Goal: Transaction & Acquisition: Purchase product/service

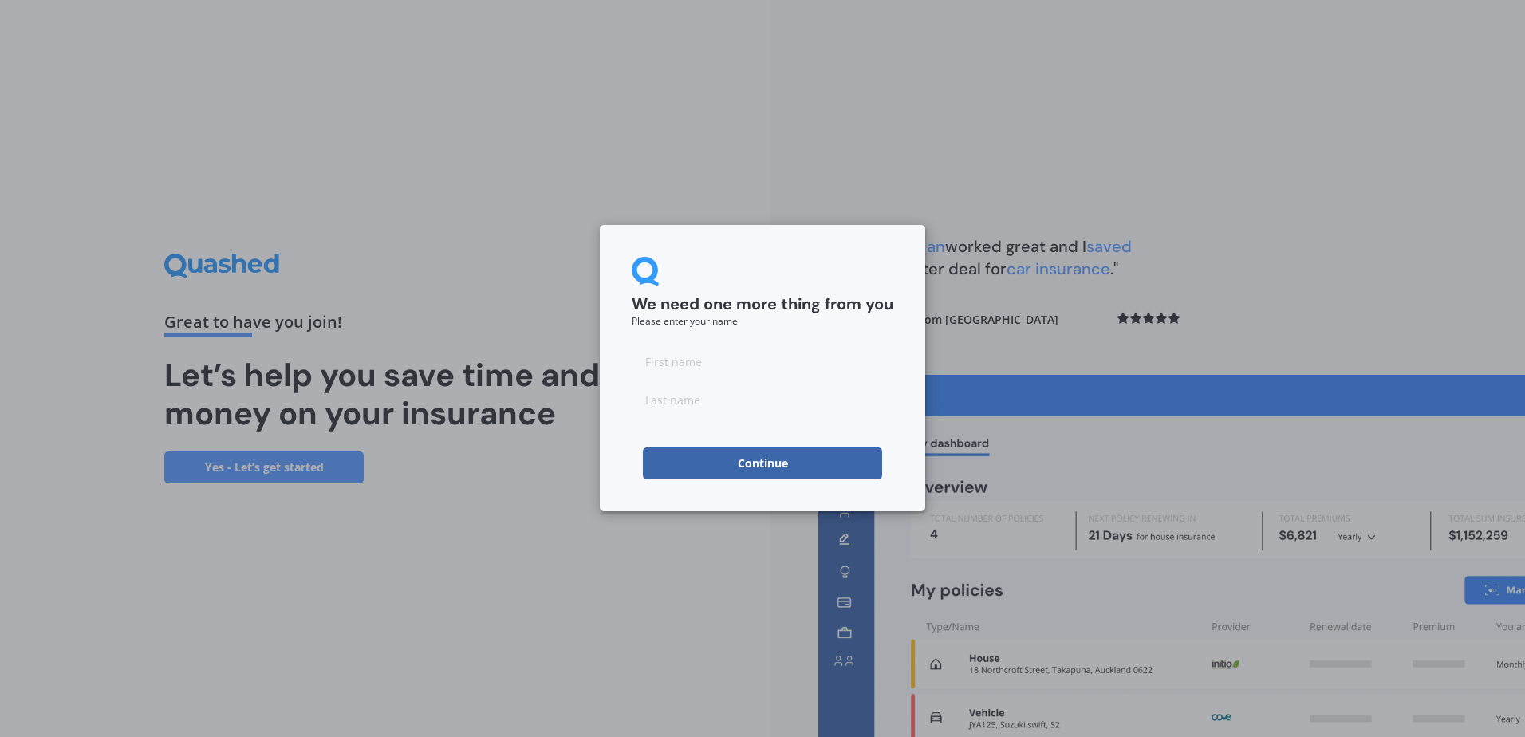
click at [752, 463] on button "Continue" at bounding box center [762, 464] width 239 height 32
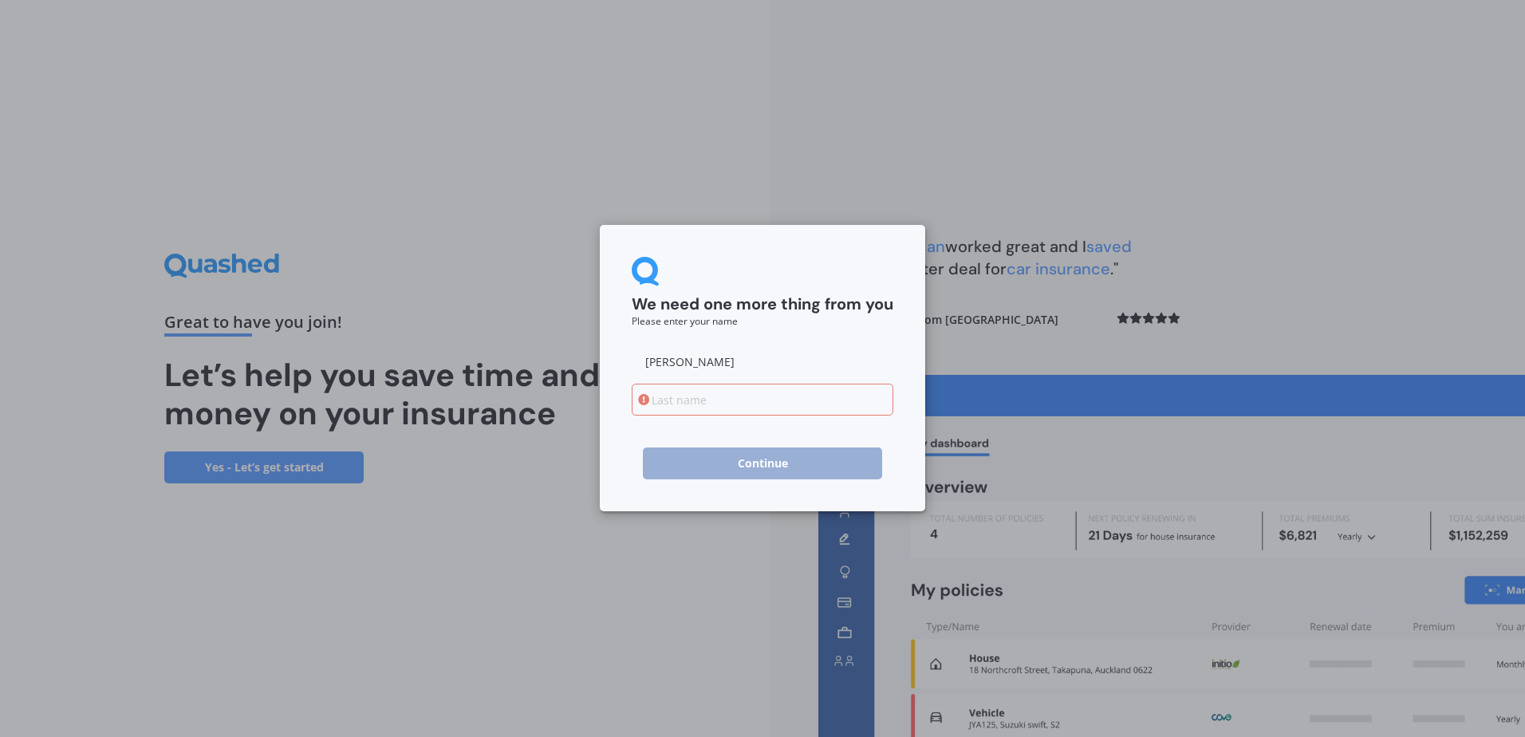
type input "[PERSON_NAME]"
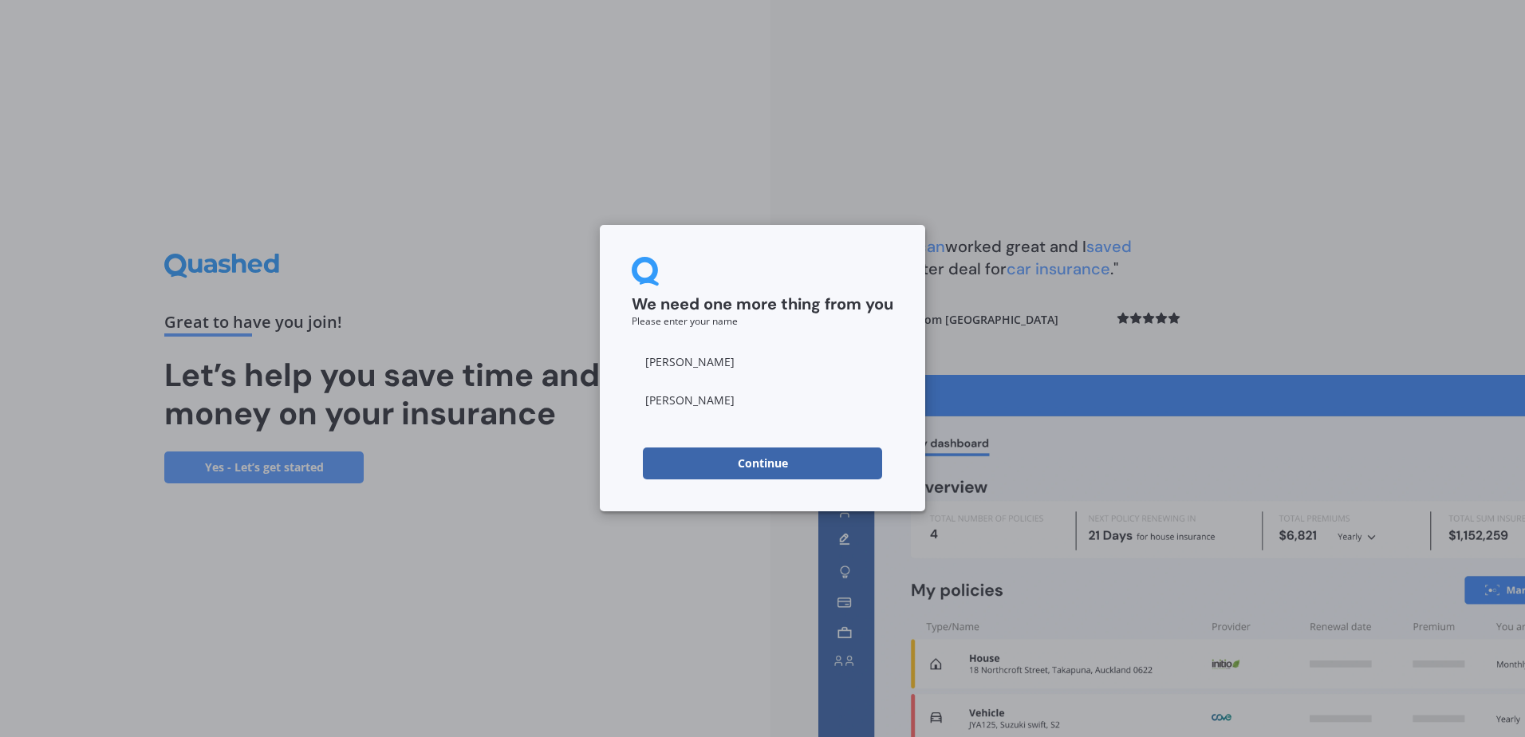
click at [760, 468] on button "Continue" at bounding box center [762, 464] width 239 height 32
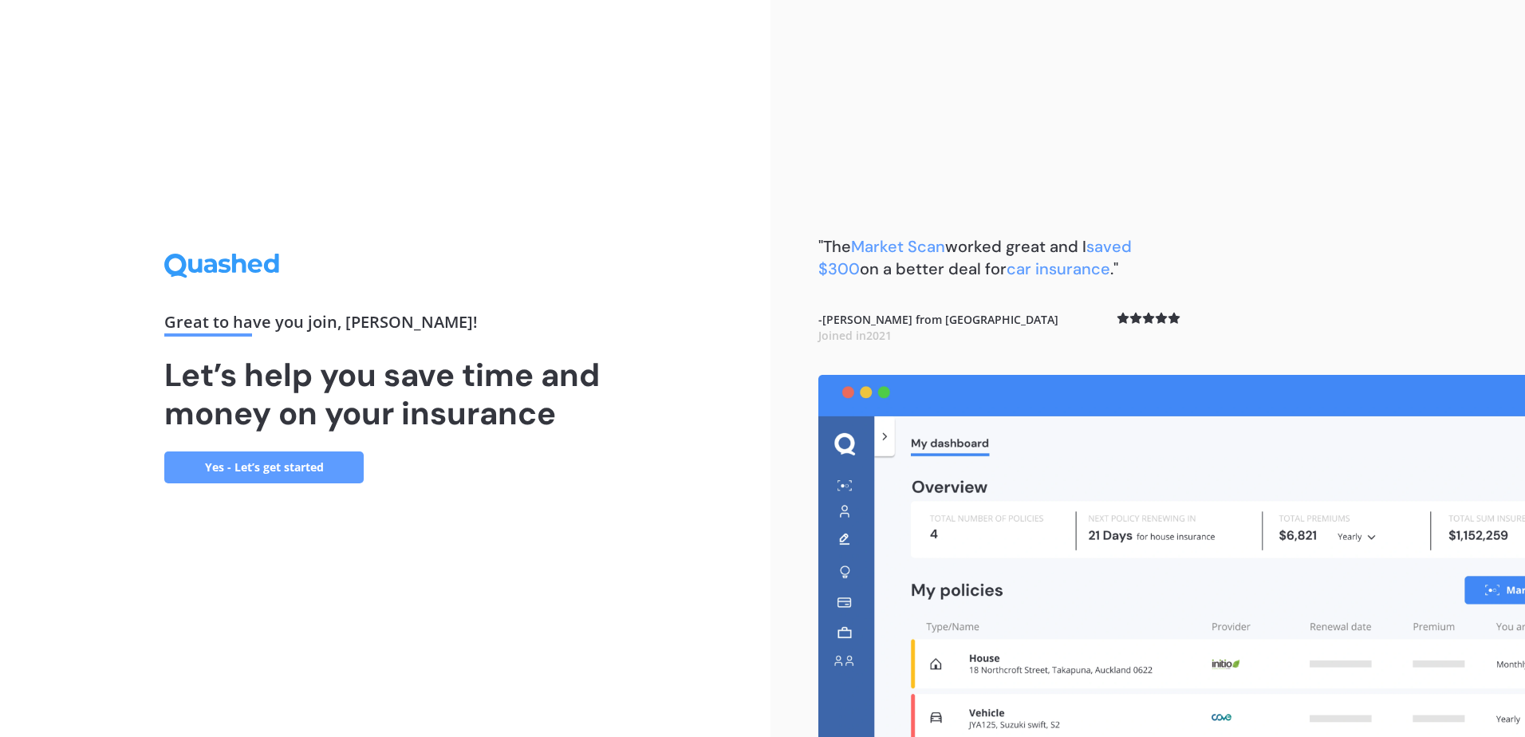
click at [294, 460] on link "Yes - Let’s get started" at bounding box center [263, 468] width 199 height 32
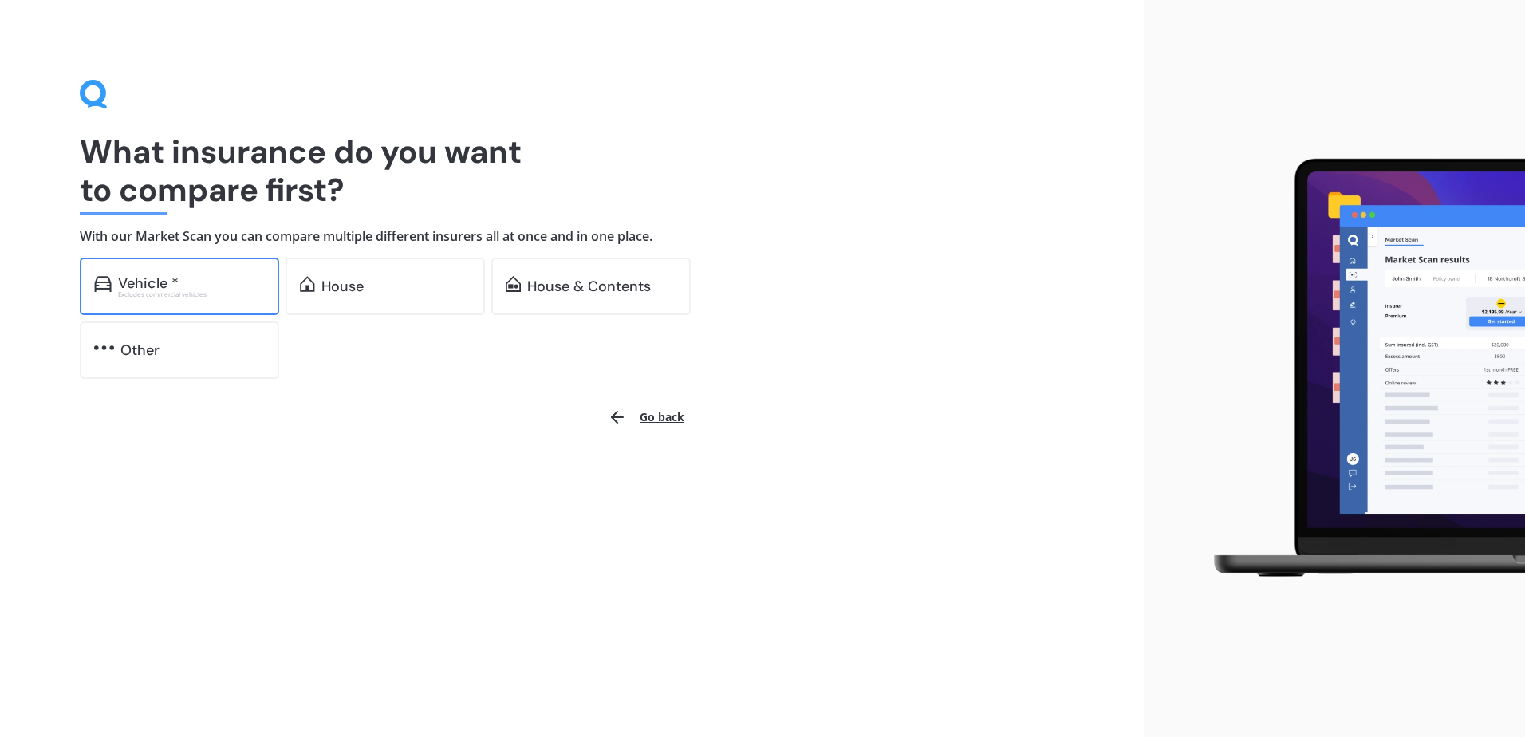
click at [203, 286] on div "Vehicle *" at bounding box center [191, 283] width 147 height 16
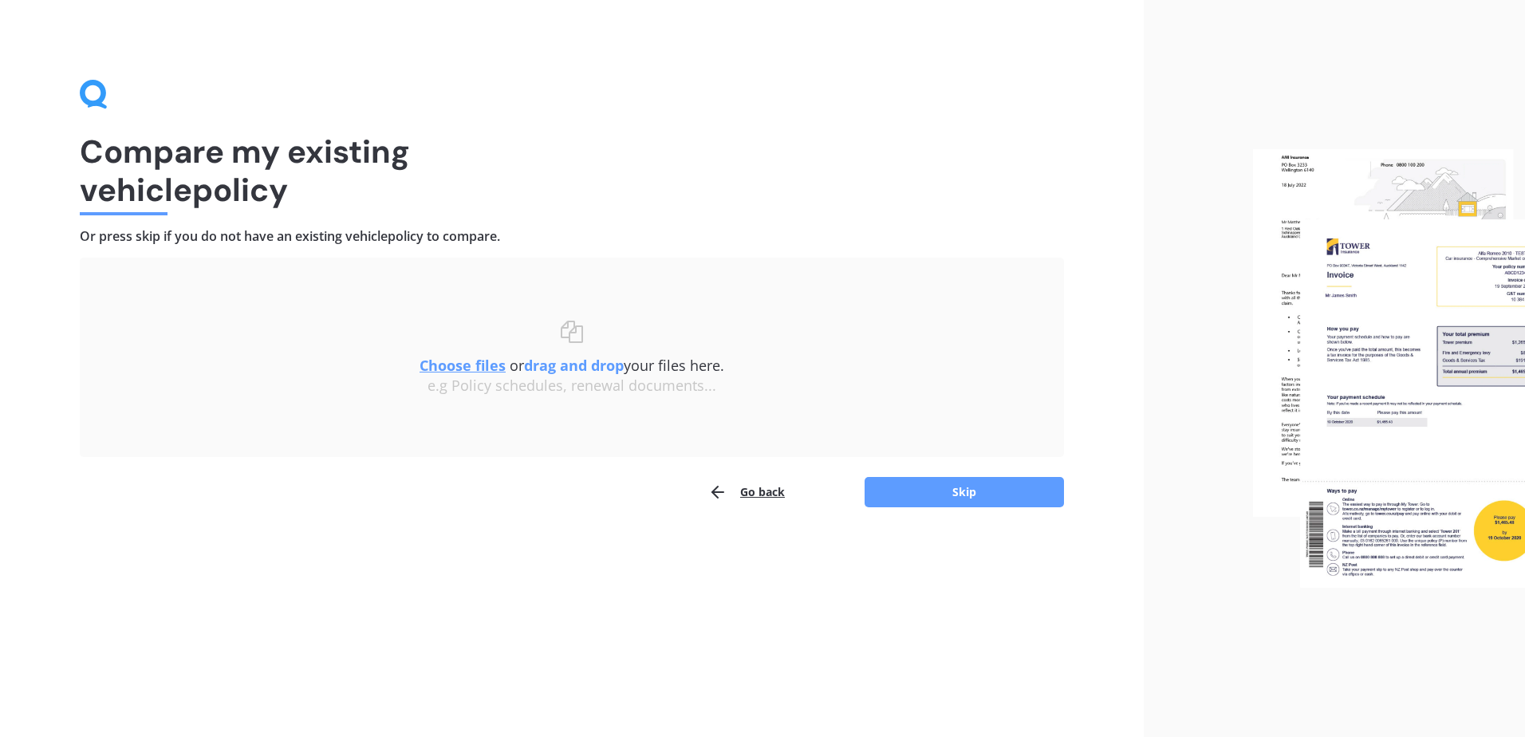
click at [478, 367] on u "Choose files" at bounding box center [463, 365] width 86 height 19
click at [929, 489] on button "Skip" at bounding box center [964, 492] width 199 height 30
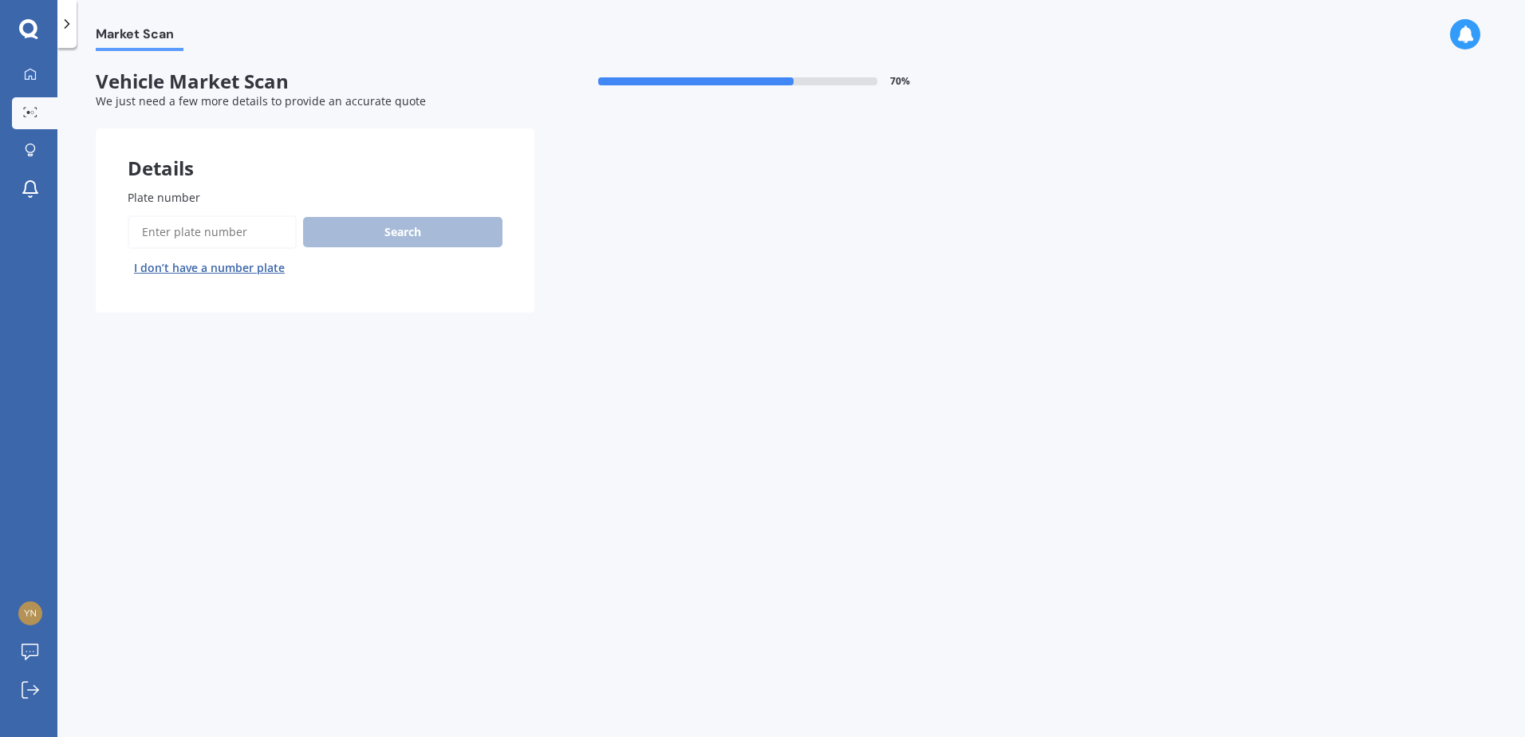
click at [187, 231] on input "Plate number" at bounding box center [212, 232] width 169 height 34
type input "NHS365"
click at [391, 233] on button "Search" at bounding box center [402, 232] width 199 height 30
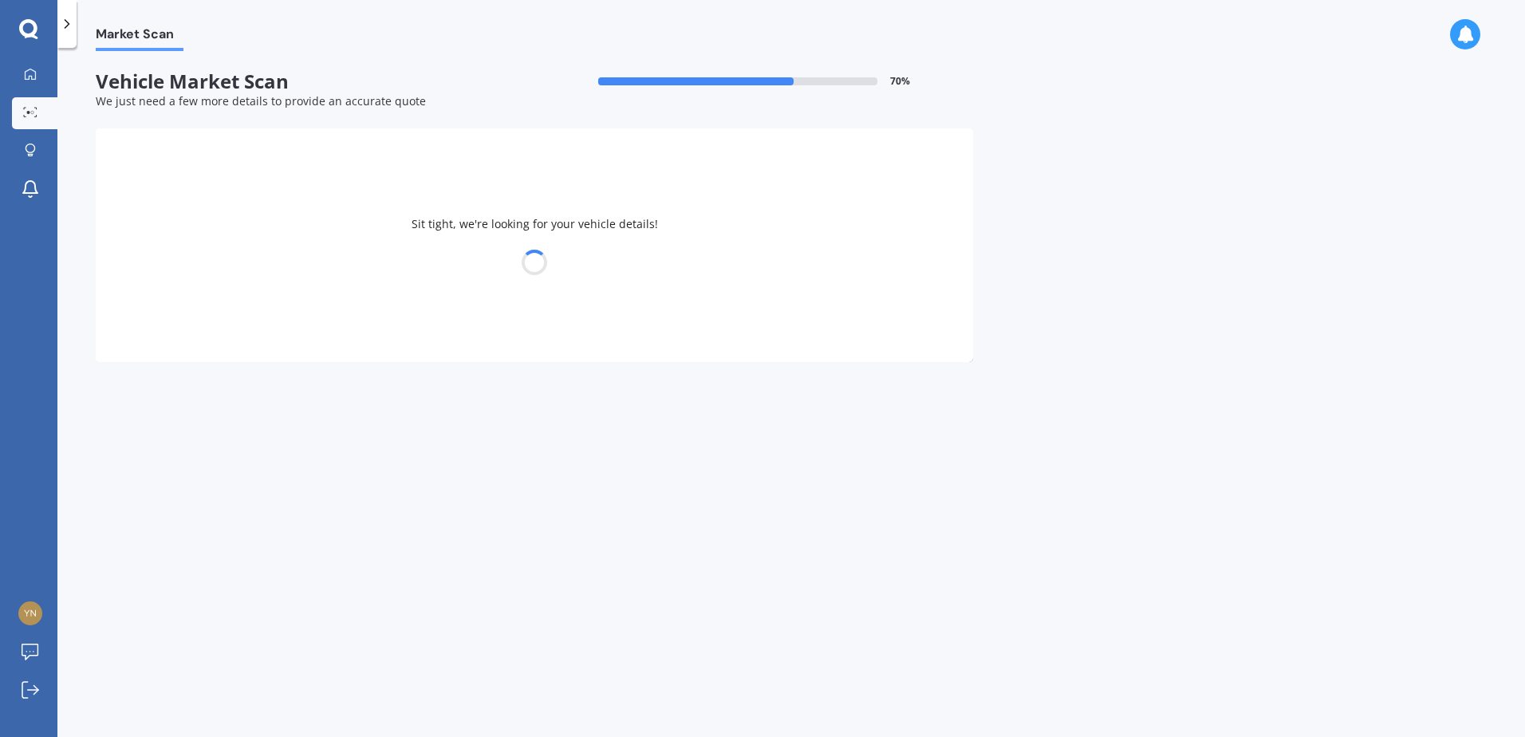
select select "KIA"
select select "SPORTAGE"
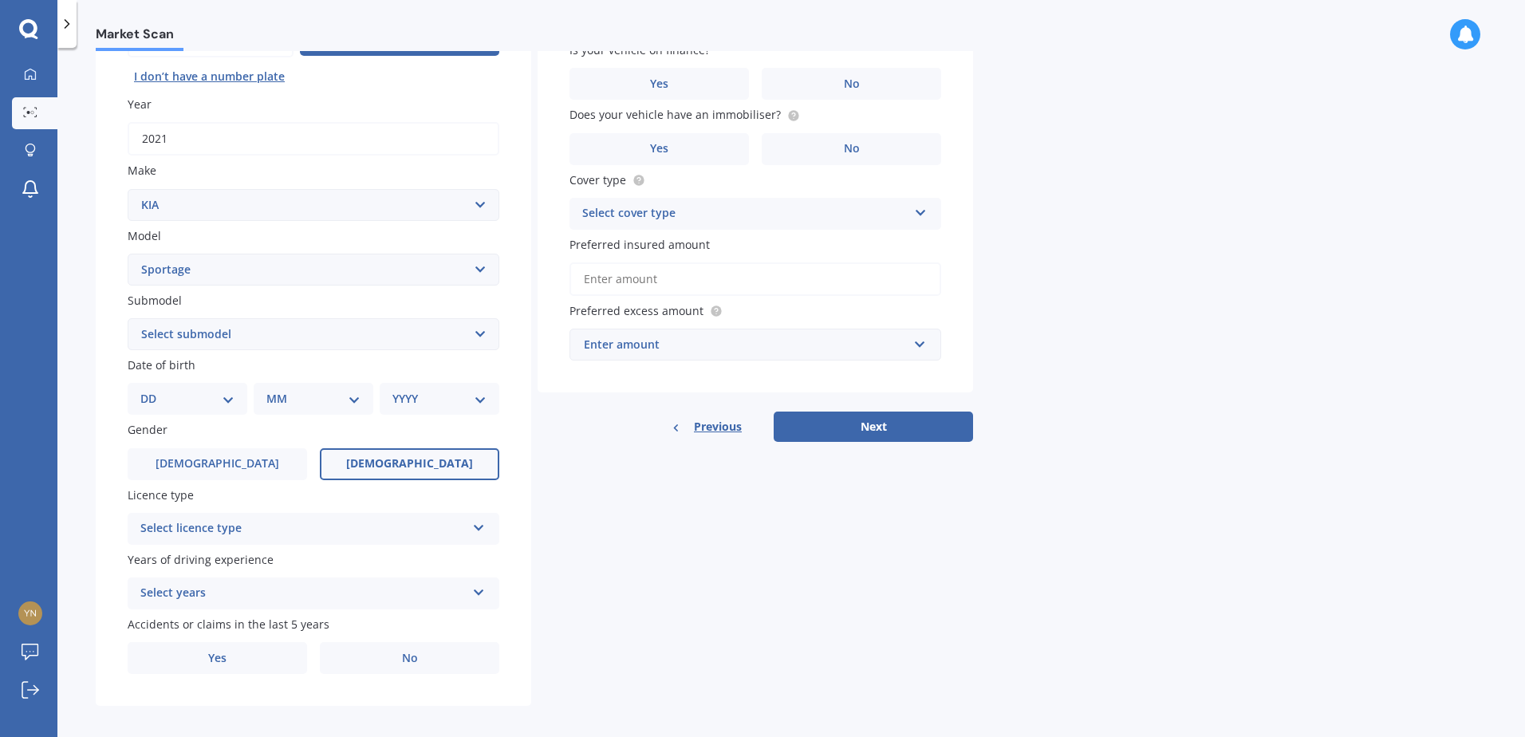
scroll to position [202, 0]
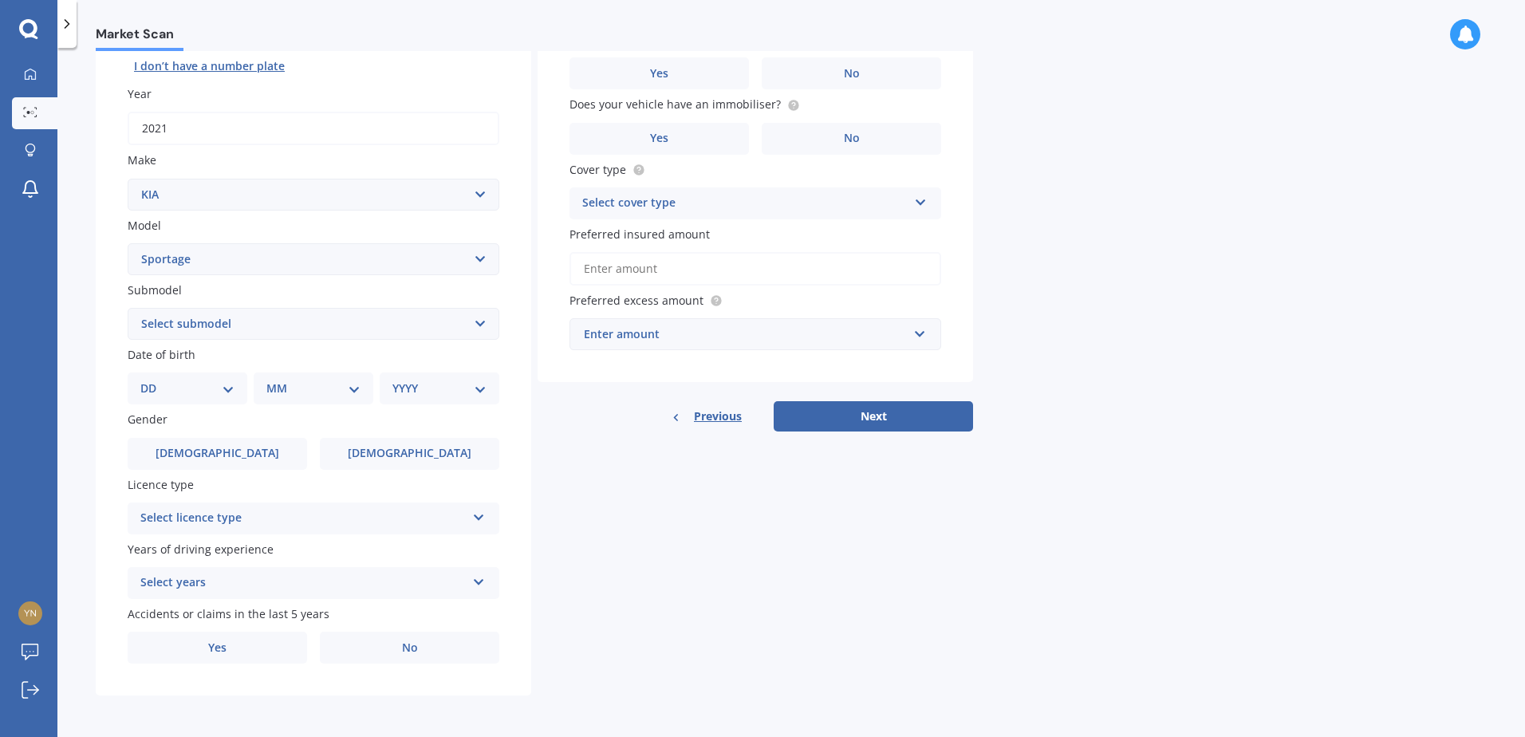
click at [475, 519] on icon at bounding box center [479, 514] width 14 height 11
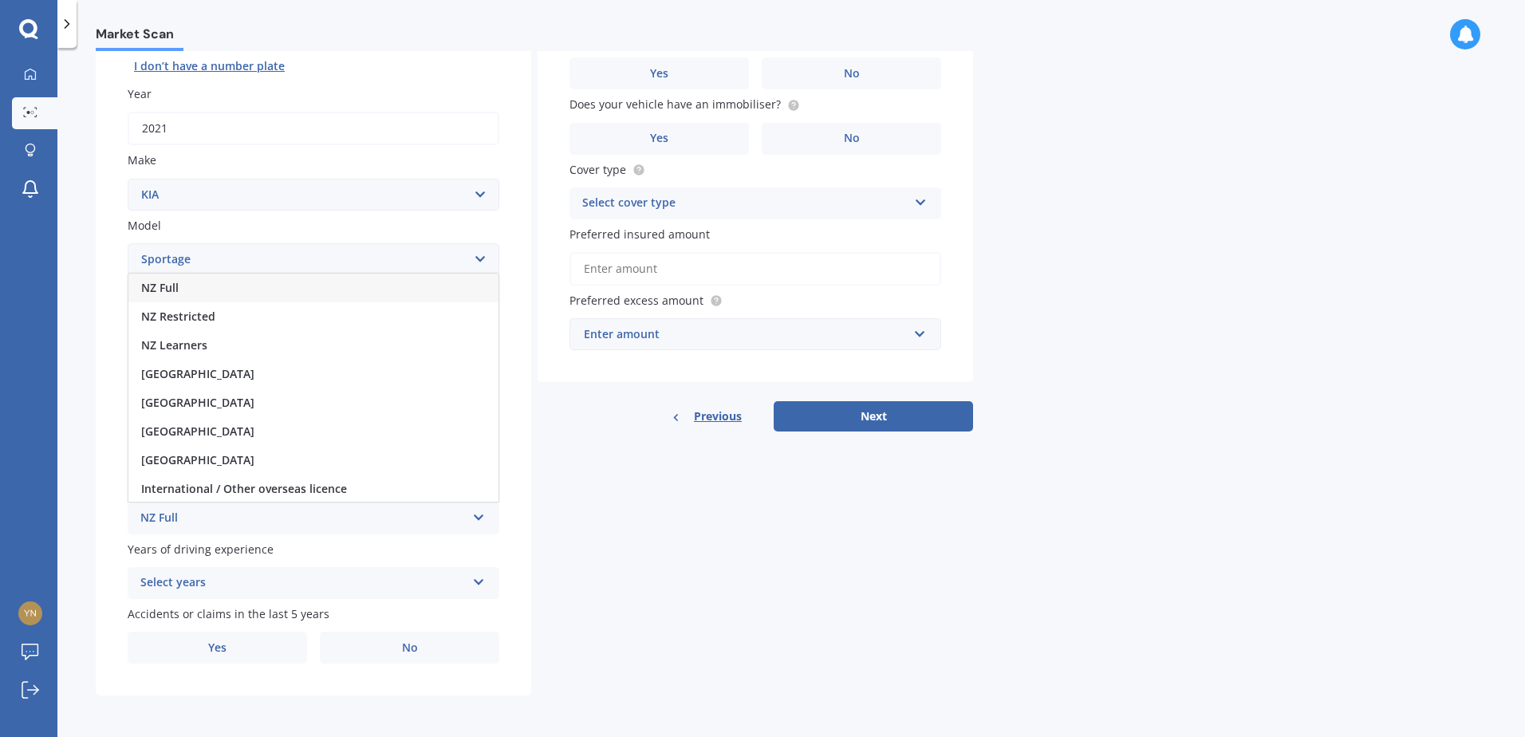
click at [187, 282] on div "NZ Full" at bounding box center [313, 288] width 370 height 29
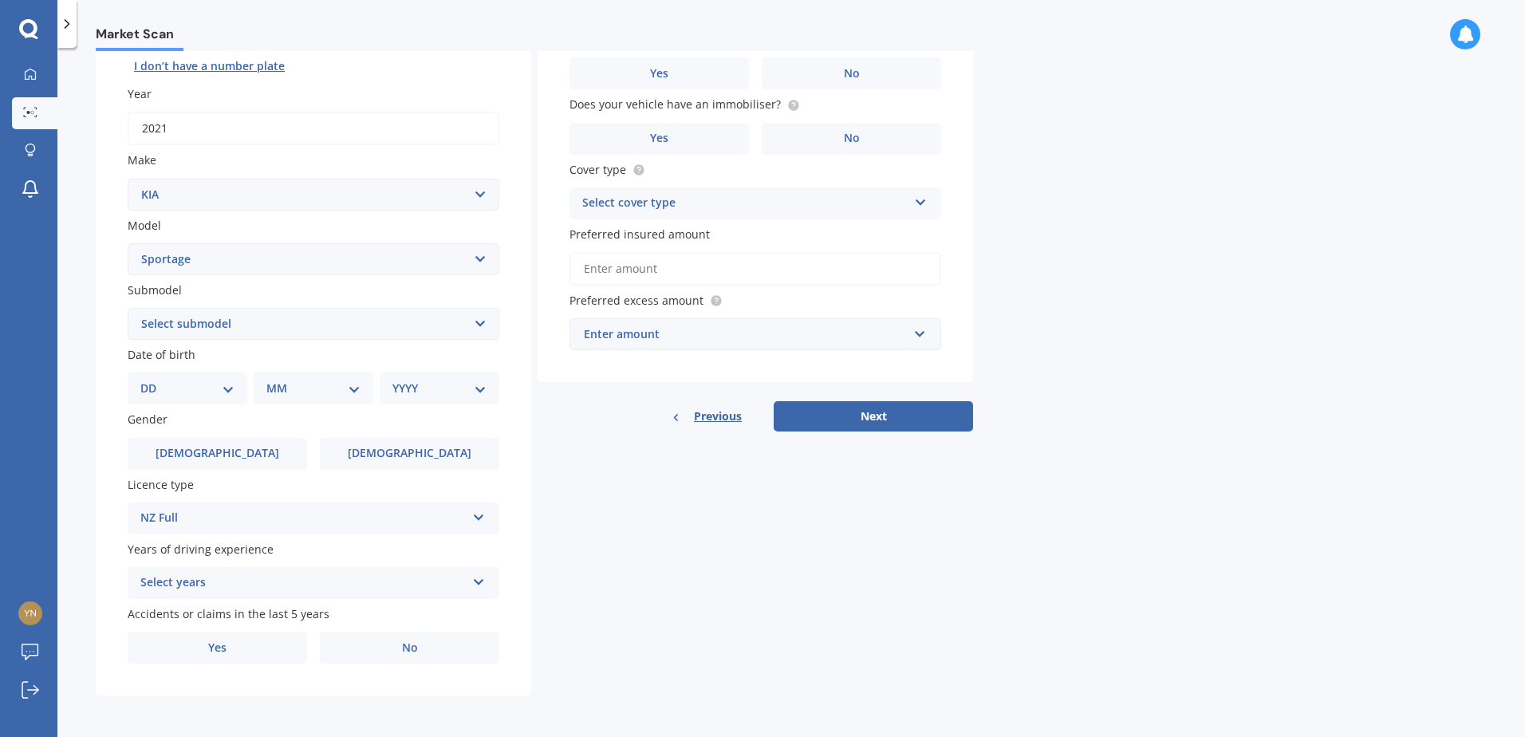
click at [477, 578] on icon at bounding box center [479, 579] width 14 height 11
click at [239, 428] on div "5 or more years" at bounding box center [313, 437] width 370 height 29
click at [381, 649] on label "No" at bounding box center [410, 648] width 180 height 32
click at [0, 0] on input "No" at bounding box center [0, 0] width 0 height 0
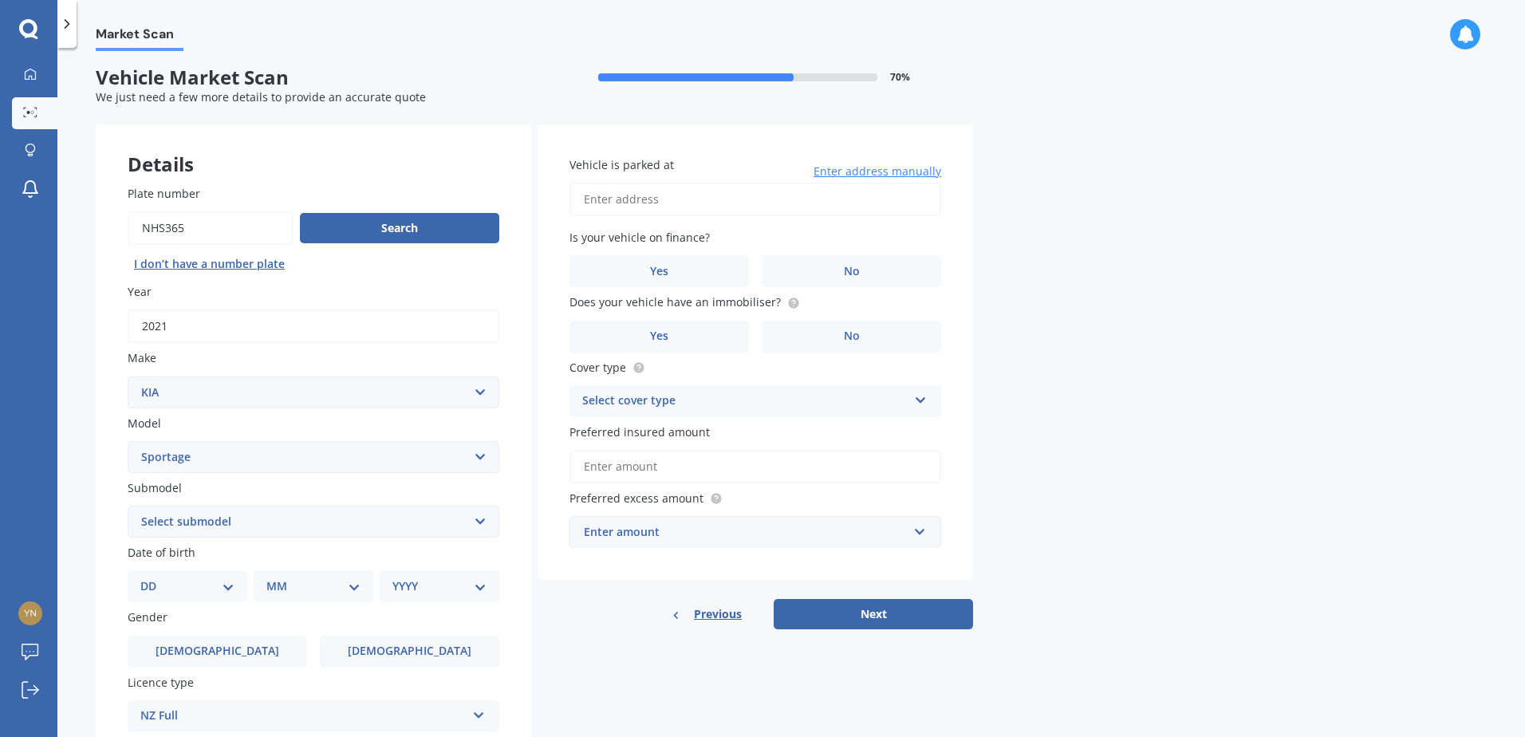
scroll to position [0, 0]
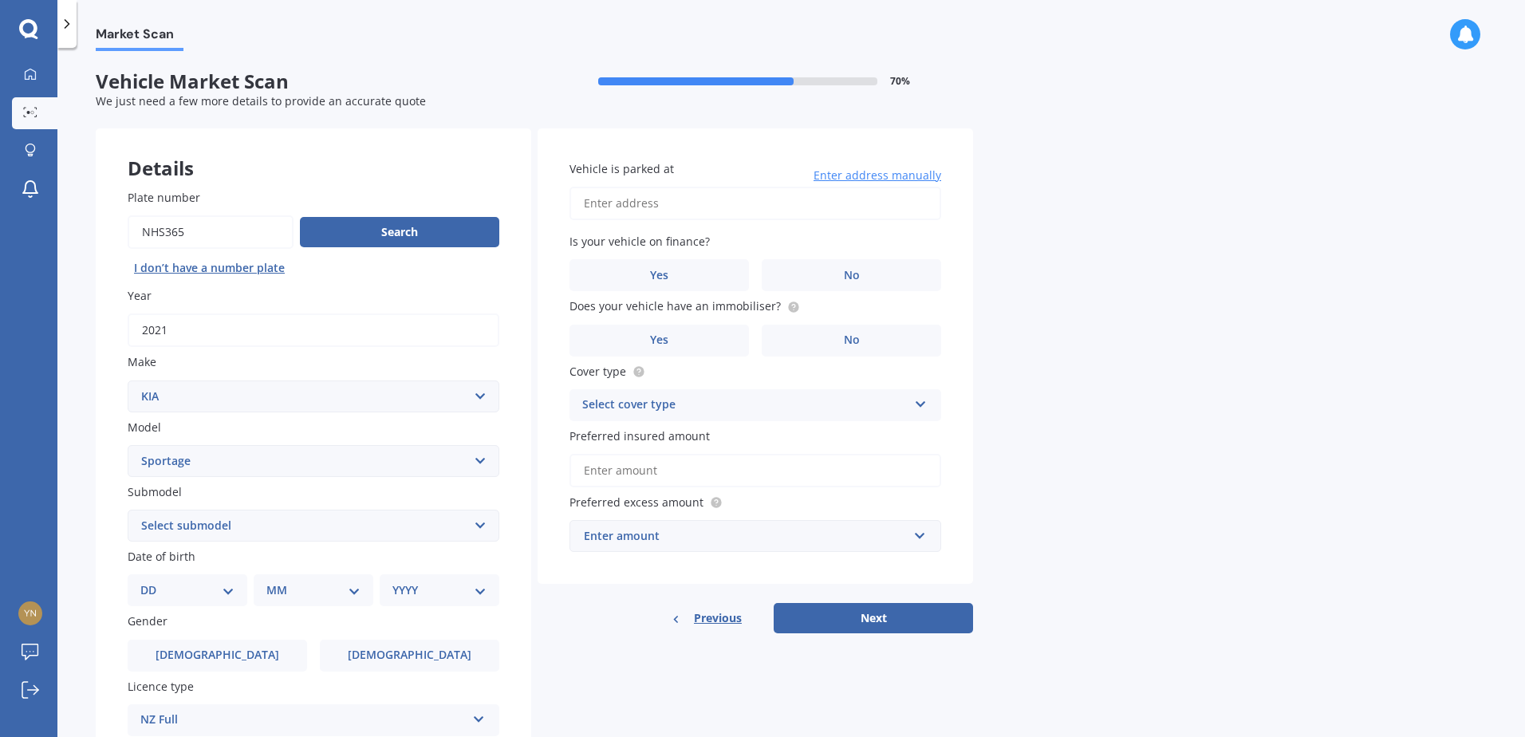
click at [629, 199] on input "Vehicle is parked at" at bounding box center [756, 204] width 372 height 34
type input "[STREET_ADDRESS]"
click at [683, 341] on label "Yes" at bounding box center [660, 341] width 180 height 32
click at [0, 0] on input "Yes" at bounding box center [0, 0] width 0 height 0
click at [922, 402] on icon at bounding box center [921, 401] width 14 height 11
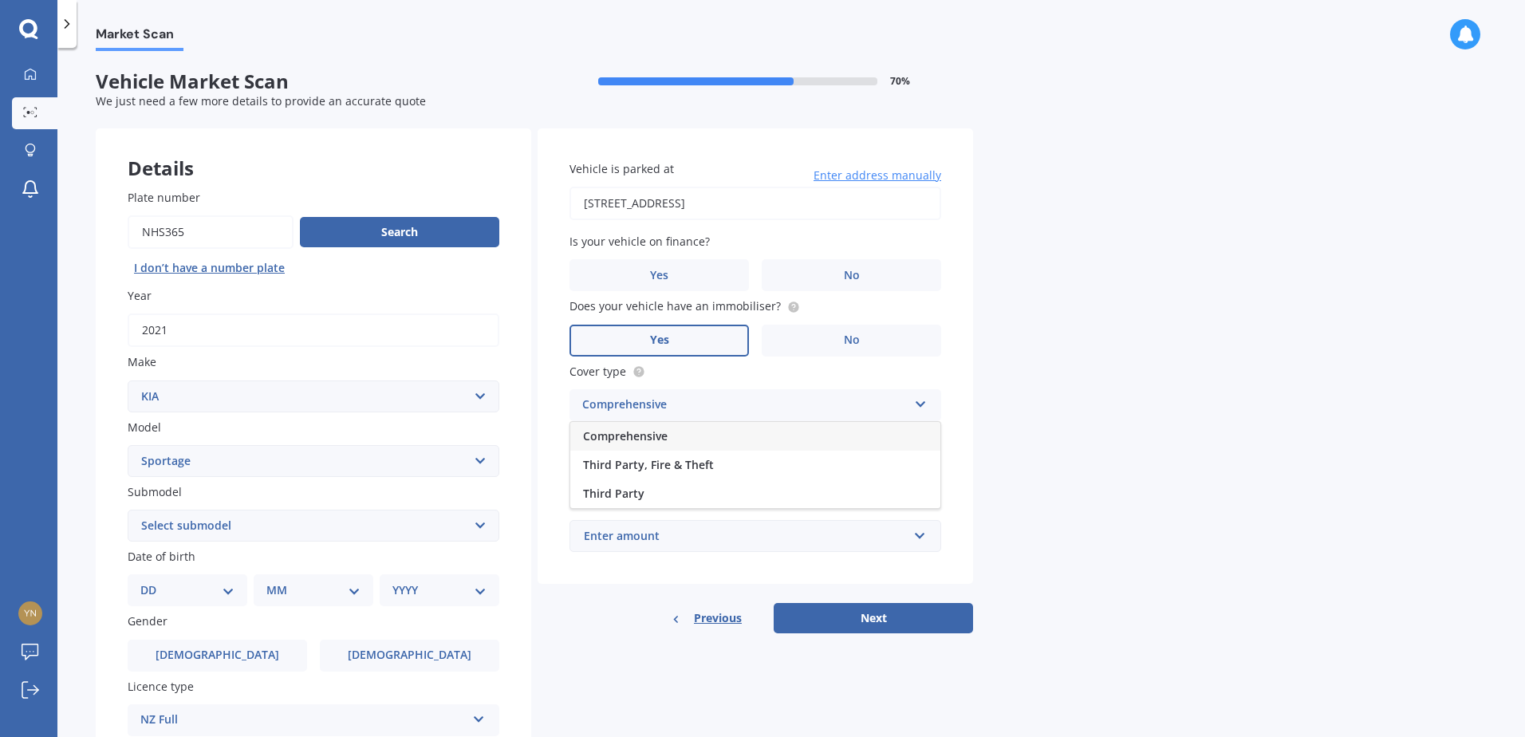
click at [680, 432] on div "Comprehensive" at bounding box center [755, 436] width 370 height 29
click at [663, 468] on input "Preferred insured amount" at bounding box center [756, 471] width 372 height 34
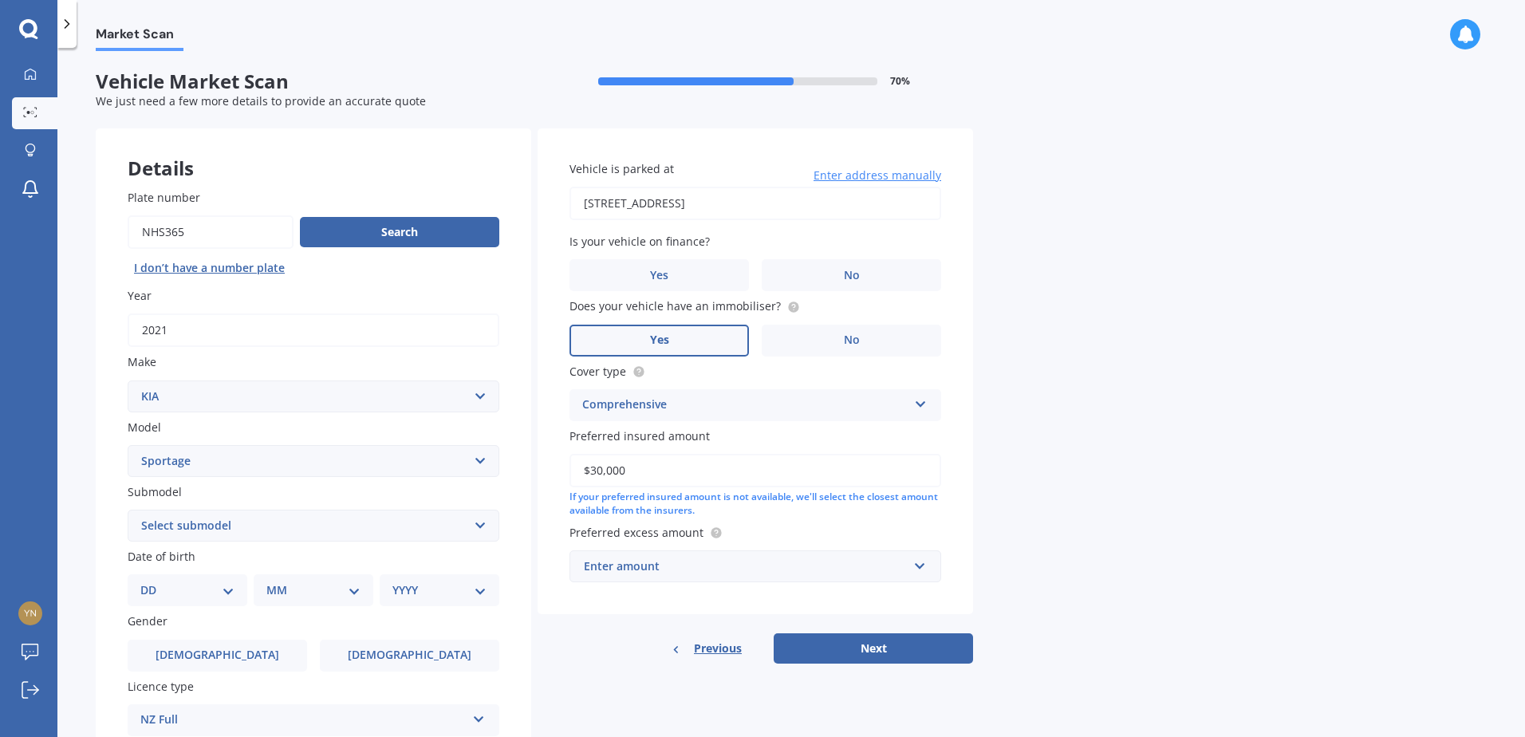
drag, startPoint x: 645, startPoint y: 468, endPoint x: 575, endPoint y: 465, distance: 70.3
click at [575, 465] on input "$30,000" at bounding box center [756, 471] width 372 height 34
type input "$32,250"
click at [869, 641] on button "Next" at bounding box center [873, 648] width 199 height 30
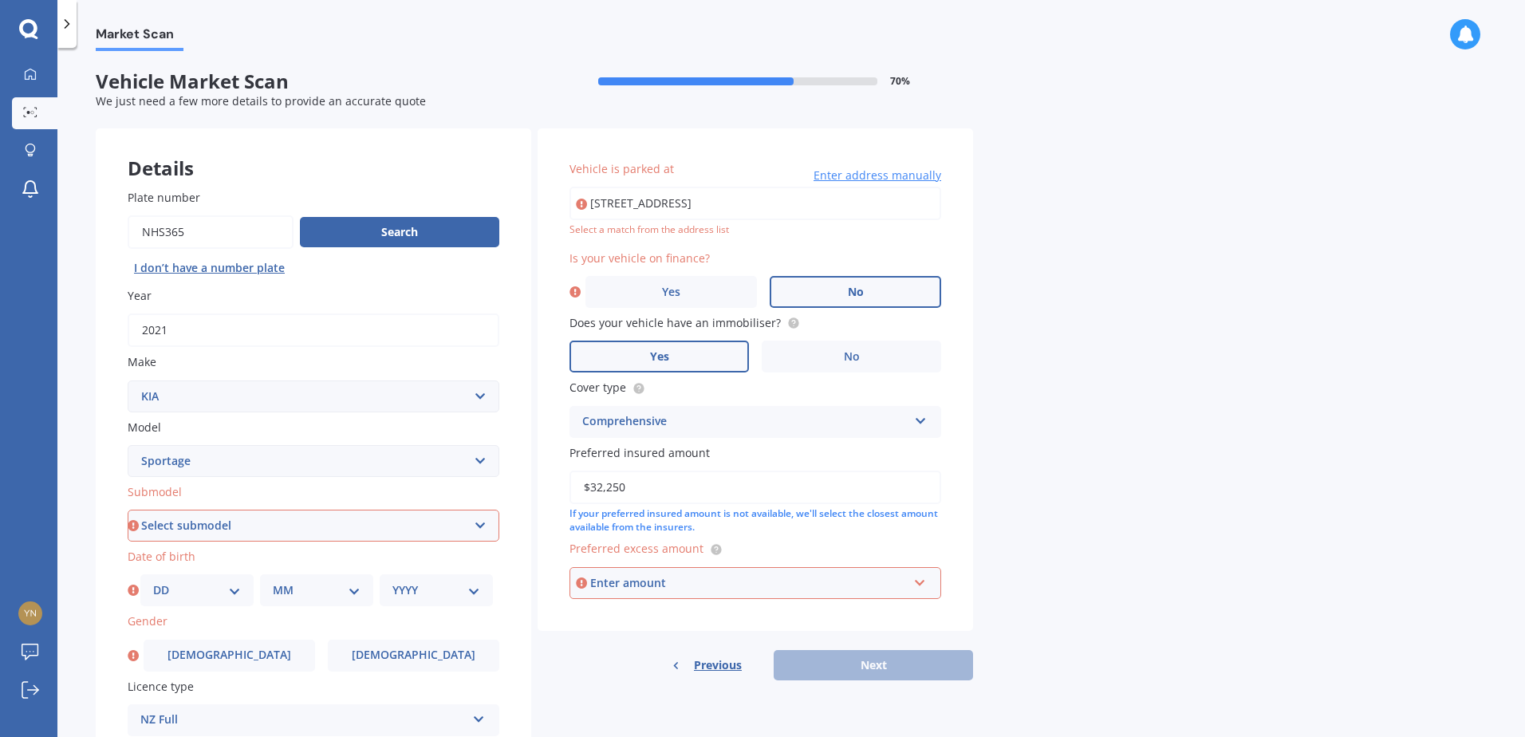
click at [831, 291] on label "No" at bounding box center [856, 292] width 172 height 32
click at [0, 0] on input "No" at bounding box center [0, 0] width 0 height 0
click at [637, 205] on input "[STREET_ADDRESS]" at bounding box center [756, 204] width 372 height 34
click at [857, 670] on div "Previous Next" at bounding box center [756, 665] width 436 height 30
click at [478, 523] on select "Select submodel (All other) 2.0 4WD Petrol 2.0 EX Diesel 2.0 LX Diesel 2.4 EX A…" at bounding box center [314, 526] width 372 height 32
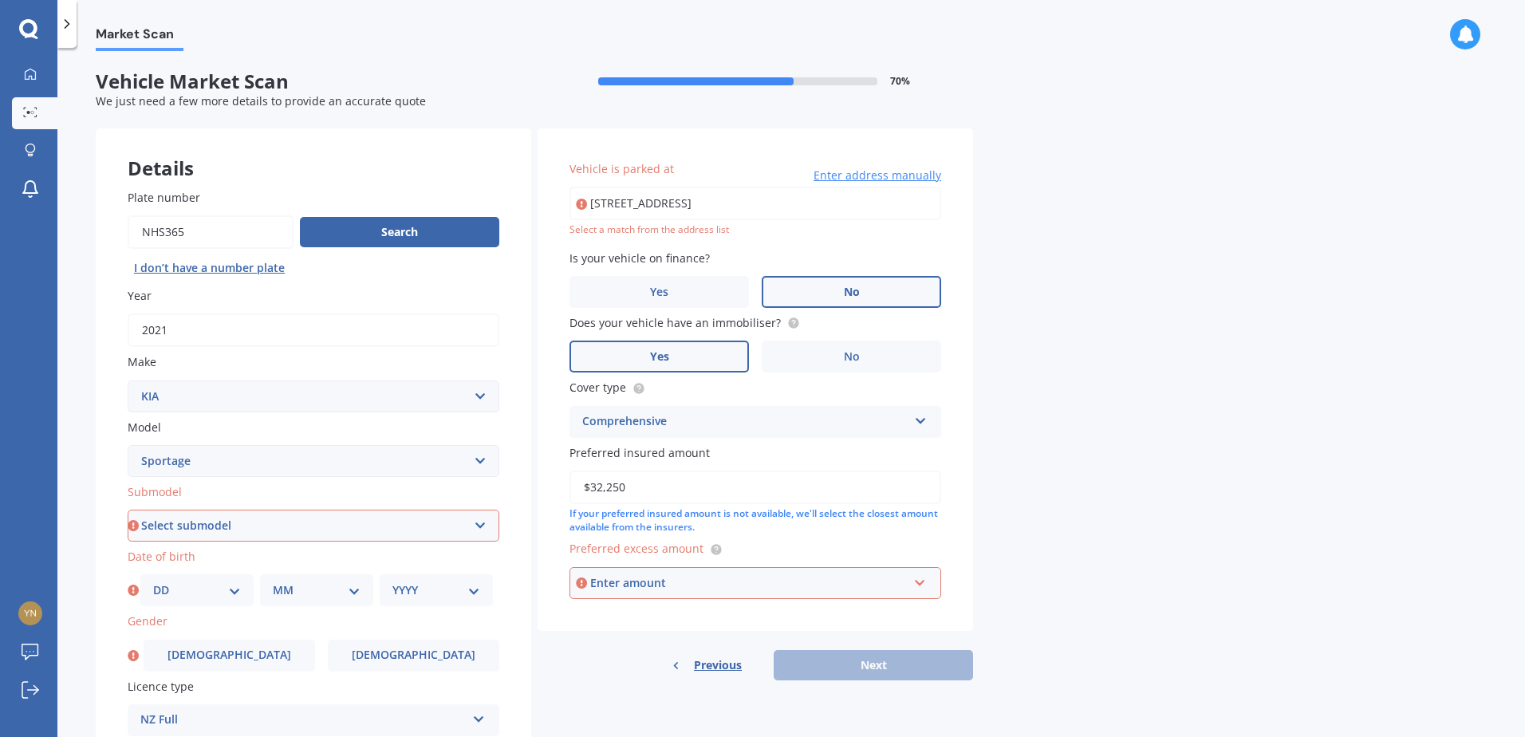
select select "GT LINE AWD"
click at [128, 510] on select "Select submodel (All other) 2.0 4WD Petrol 2.0 EX Diesel 2.0 LX Diesel 2.4 EX A…" at bounding box center [314, 526] width 372 height 32
click at [199, 590] on select "DD 01 02 03 04 05 06 07 08 09 10 11 12 13 14 15 16 17 18 19 20 21 22 23 24 25 2…" at bounding box center [197, 591] width 88 height 18
select select "31"
click at [153, 582] on select "DD 01 02 03 04 05 06 07 08 09 10 11 12 13 14 15 16 17 18 19 20 21 22 23 24 25 2…" at bounding box center [197, 591] width 88 height 18
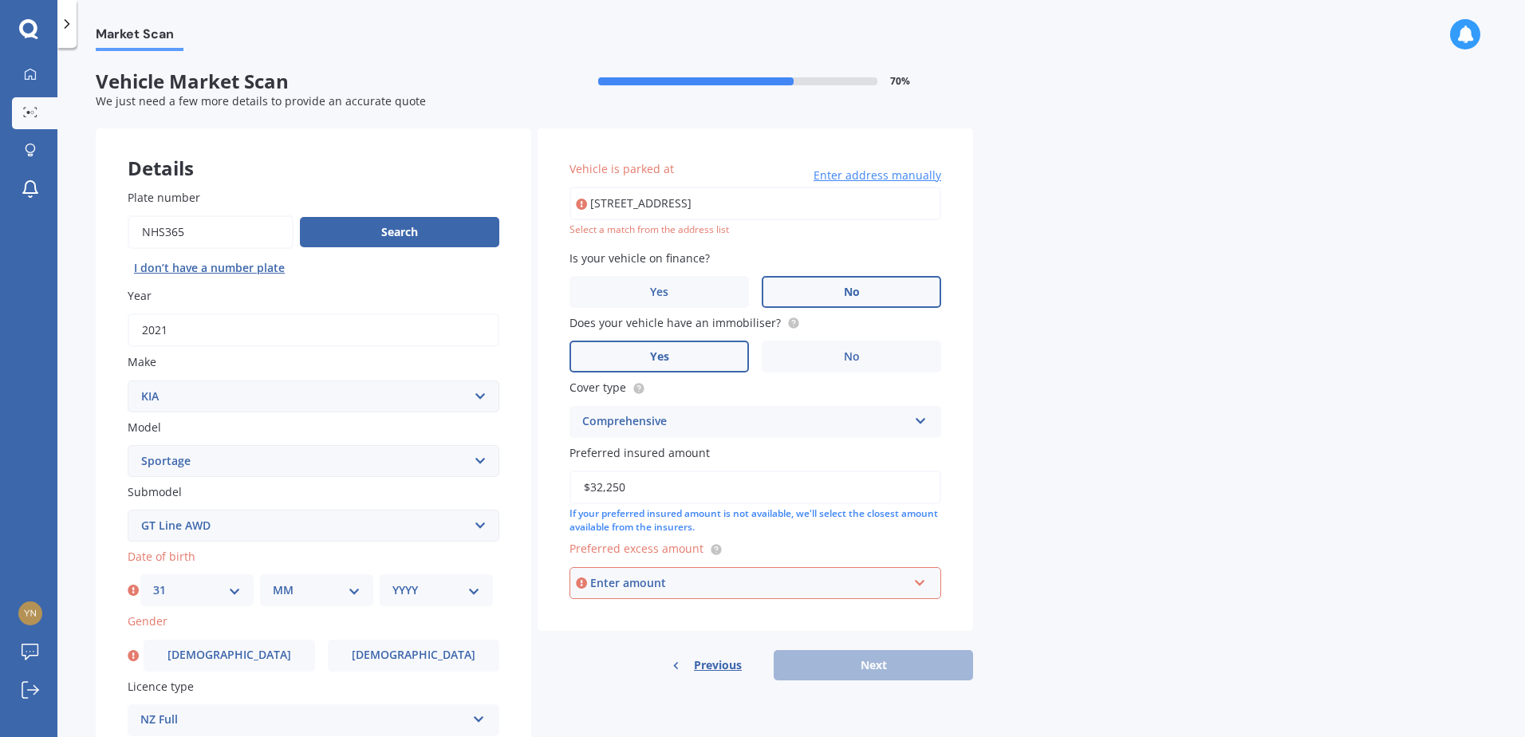
click at [286, 587] on select "MM 01 02 03 04 05 06 07 08 09 10 11 12" at bounding box center [317, 591] width 88 height 18
select select "07"
click at [273, 582] on select "MM 01 02 03 04 05 06 07 08 09 10 11 12" at bounding box center [317, 591] width 88 height 18
click at [413, 590] on select "YYYY 2025 2024 2023 2022 2021 2020 2019 2018 2017 2016 2015 2014 2013 2012 2011…" at bounding box center [437, 591] width 88 height 18
select select "1962"
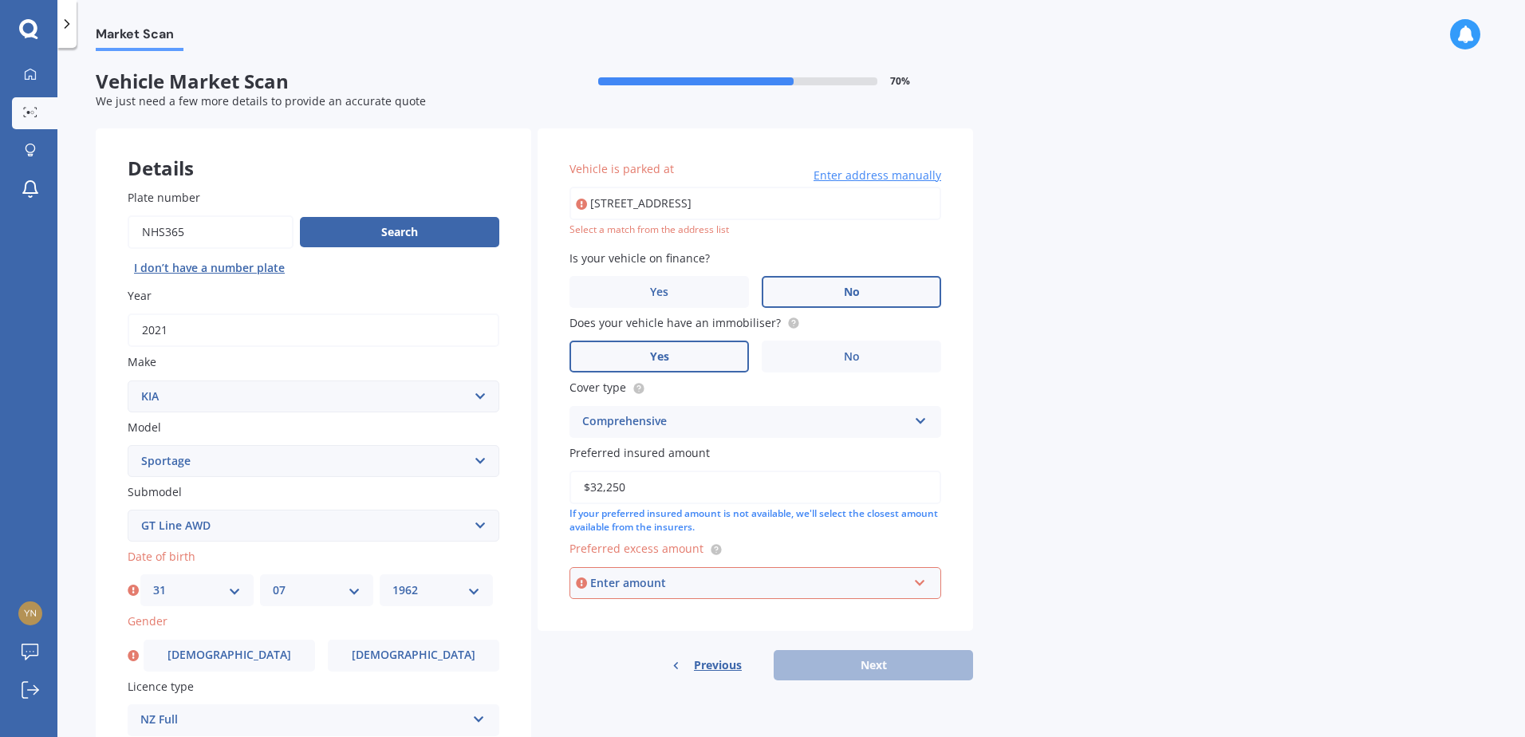
click at [393, 582] on select "YYYY 2025 2024 2023 2022 2021 2020 2019 2018 2017 2016 2015 2014 2013 2012 2011…" at bounding box center [437, 591] width 88 height 18
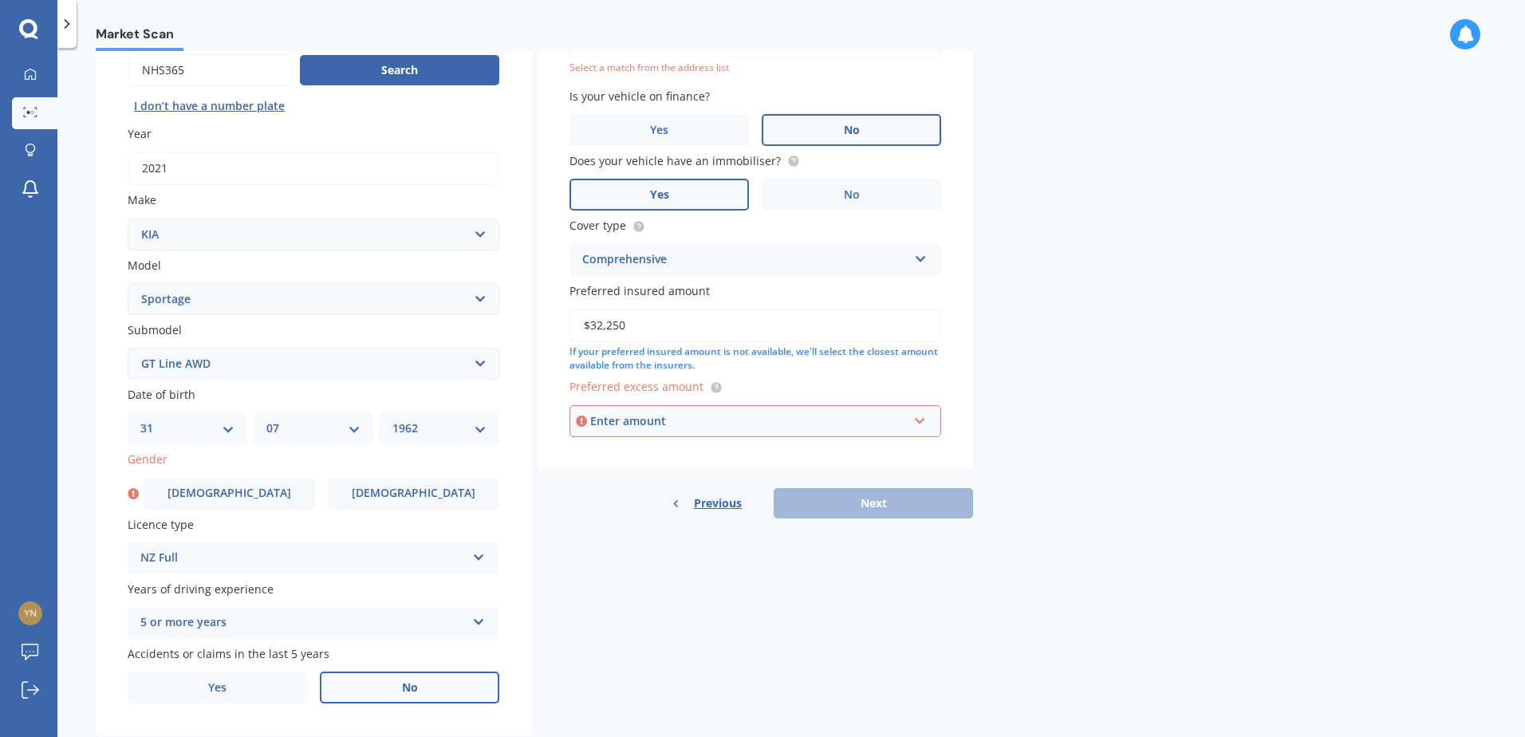
scroll to position [202, 0]
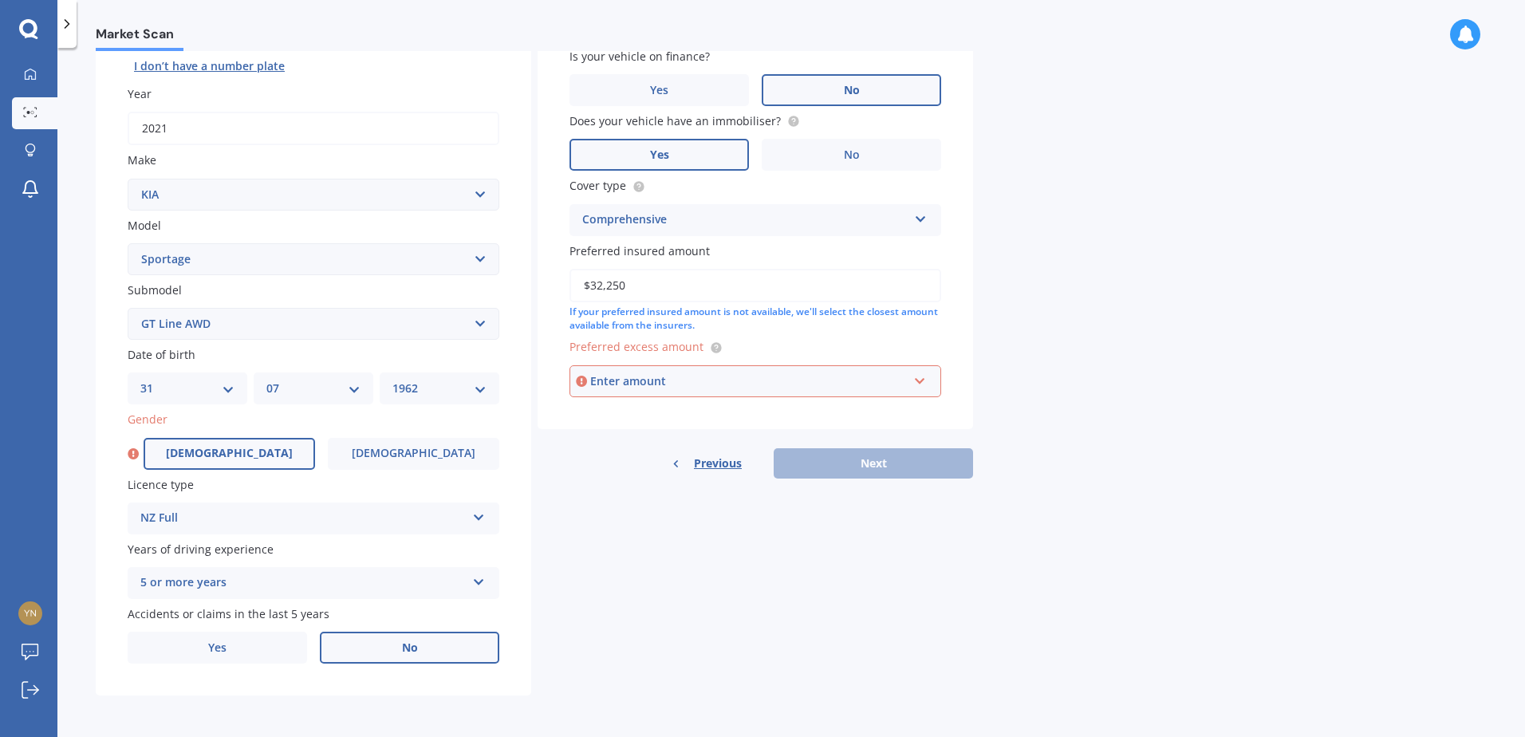
click at [227, 452] on span "[DEMOGRAPHIC_DATA]" at bounding box center [229, 454] width 127 height 14
click at [0, 0] on input "[DEMOGRAPHIC_DATA]" at bounding box center [0, 0] width 0 height 0
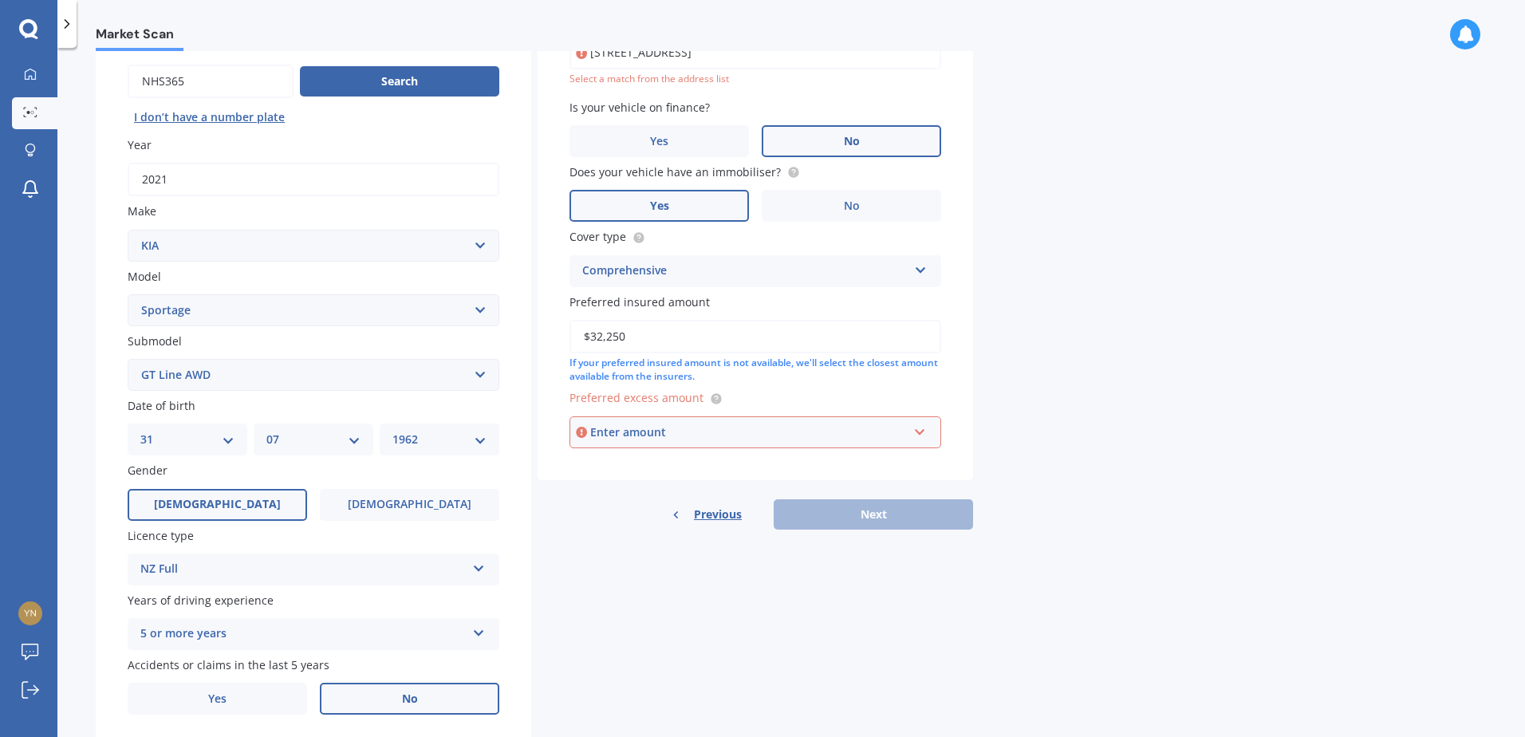
scroll to position [0, 0]
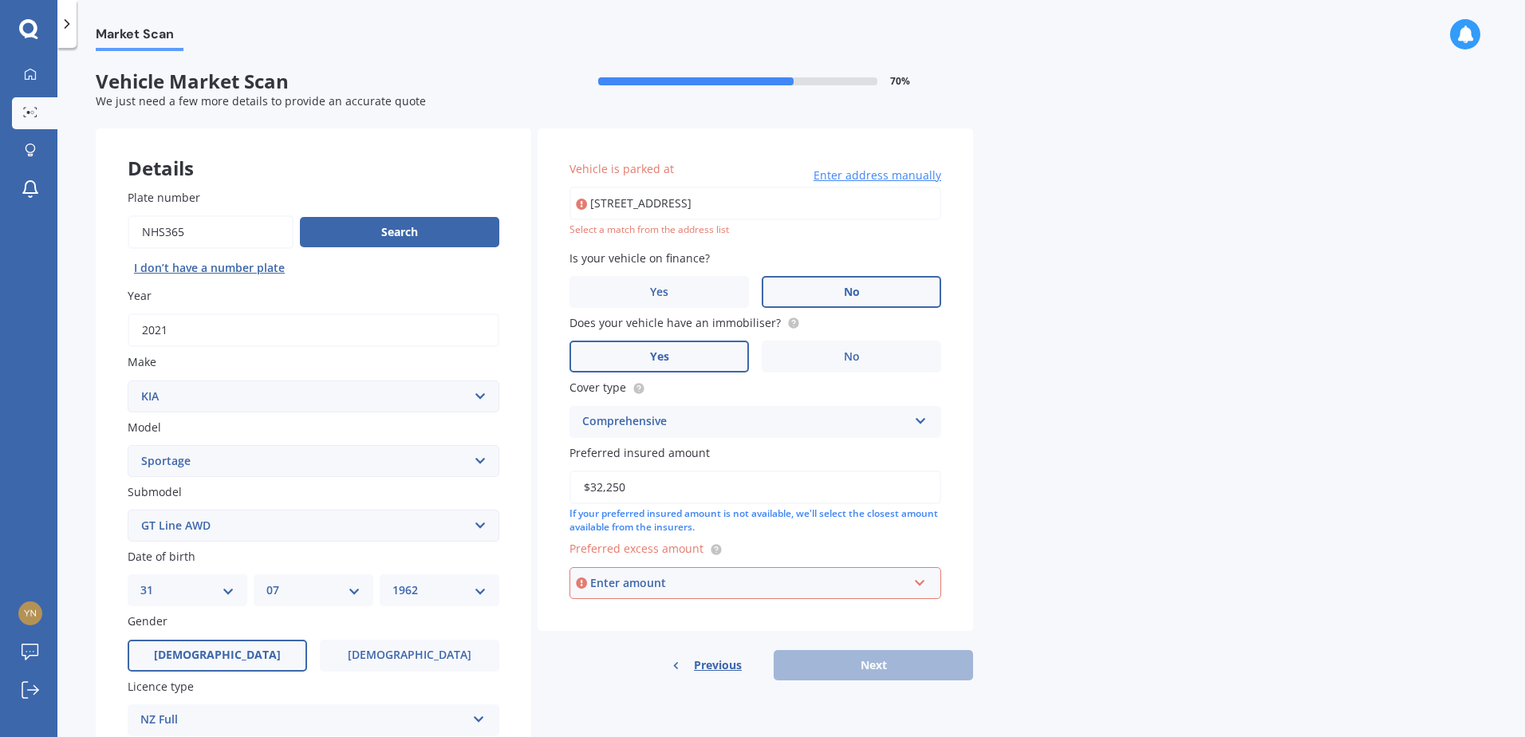
click at [659, 202] on input "[STREET_ADDRESS]" at bounding box center [756, 204] width 372 height 34
click at [814, 287] on label "No" at bounding box center [852, 292] width 180 height 32
click at [0, 0] on input "No" at bounding box center [0, 0] width 0 height 0
click at [835, 662] on div "Previous Next" at bounding box center [756, 665] width 436 height 30
click at [623, 201] on input "[STREET_ADDRESS]" at bounding box center [756, 204] width 372 height 34
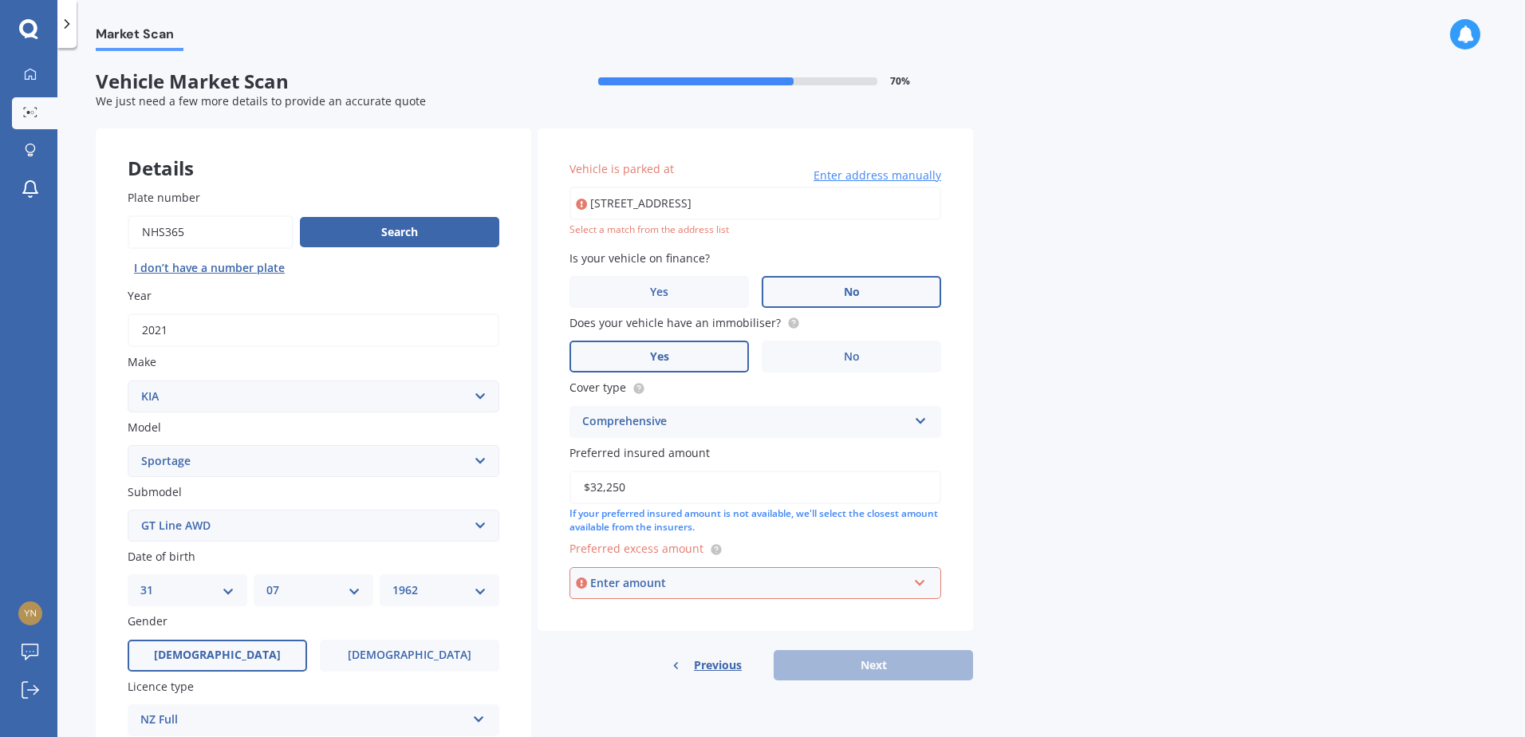
drag, startPoint x: 586, startPoint y: 227, endPoint x: 601, endPoint y: 227, distance: 14.4
click at [586, 227] on div "Select a match from the address list" at bounding box center [756, 230] width 372 height 14
click at [748, 203] on input "[STREET_ADDRESS]" at bounding box center [756, 204] width 372 height 34
click at [902, 582] on div "Enter amount" at bounding box center [749, 583] width 318 height 18
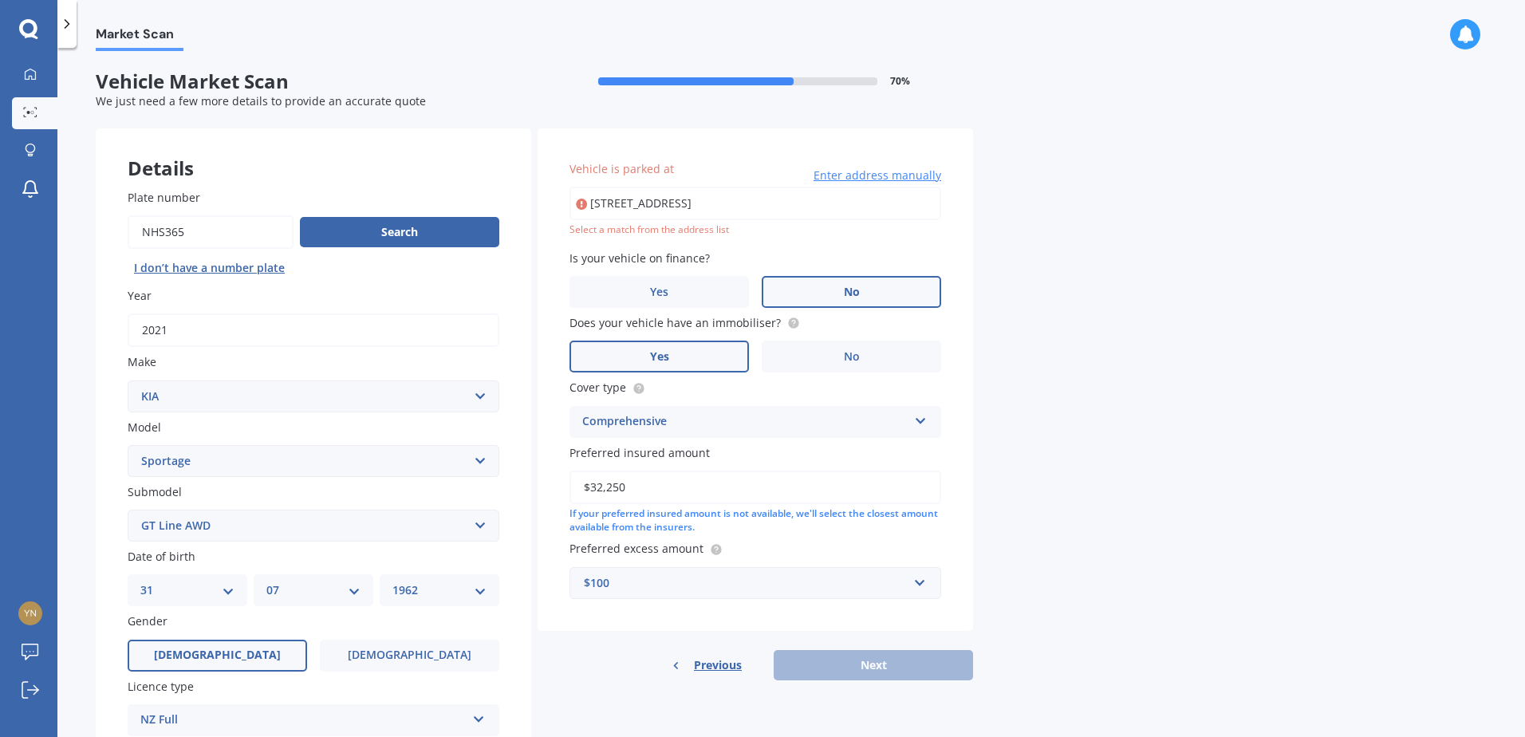
drag, startPoint x: 1252, startPoint y: 570, endPoint x: 1227, endPoint y: 567, distance: 24.9
click at [1252, 570] on div "Market Scan Vehicle Market Scan 70 % We just need a few more details to provide…" at bounding box center [791, 395] width 1468 height 689
click at [919, 583] on input "text" at bounding box center [749, 583] width 357 height 30
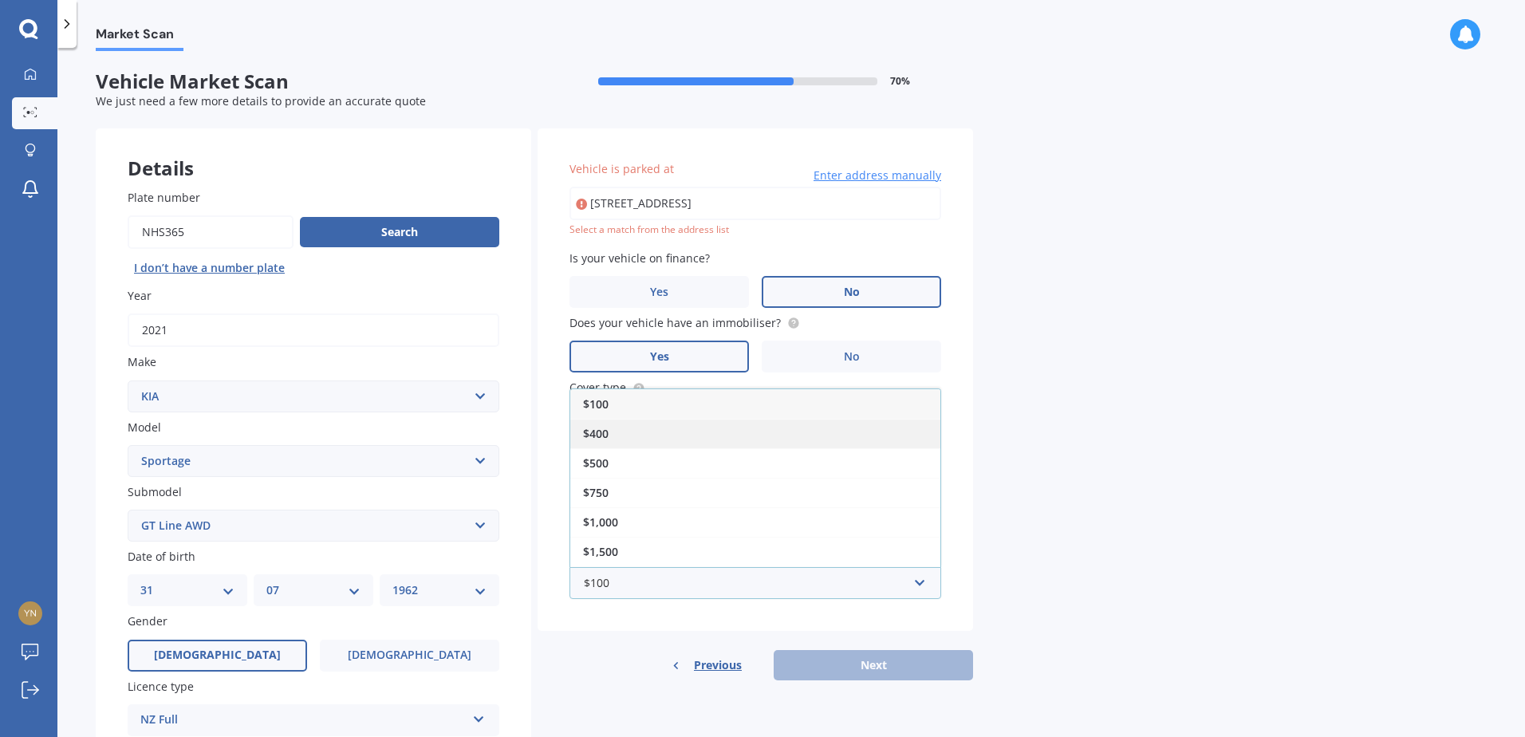
click at [613, 432] on div "$400" at bounding box center [755, 434] width 370 height 30
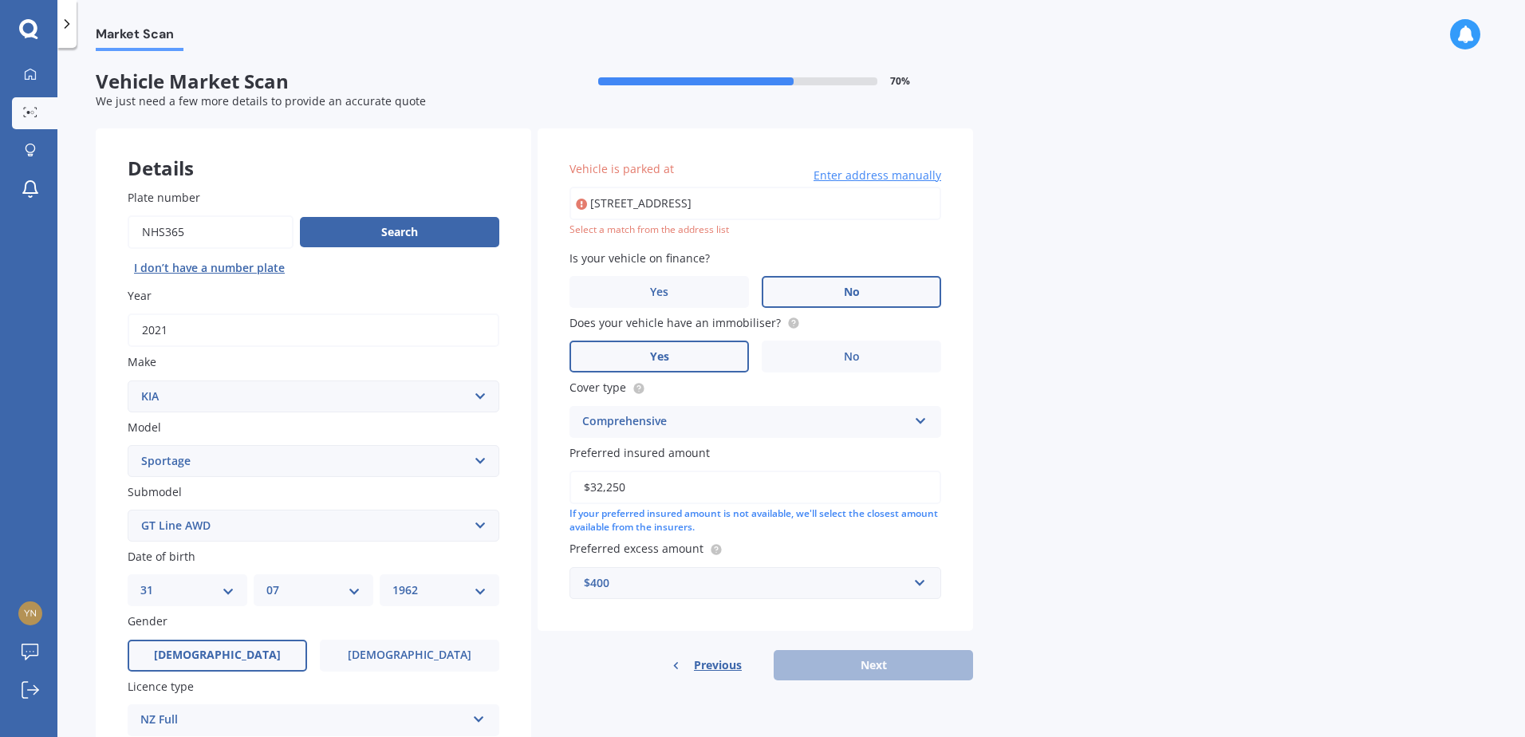
click at [878, 665] on div "Previous Next" at bounding box center [756, 665] width 436 height 30
click at [884, 175] on span "Enter address manually" at bounding box center [878, 176] width 128 height 16
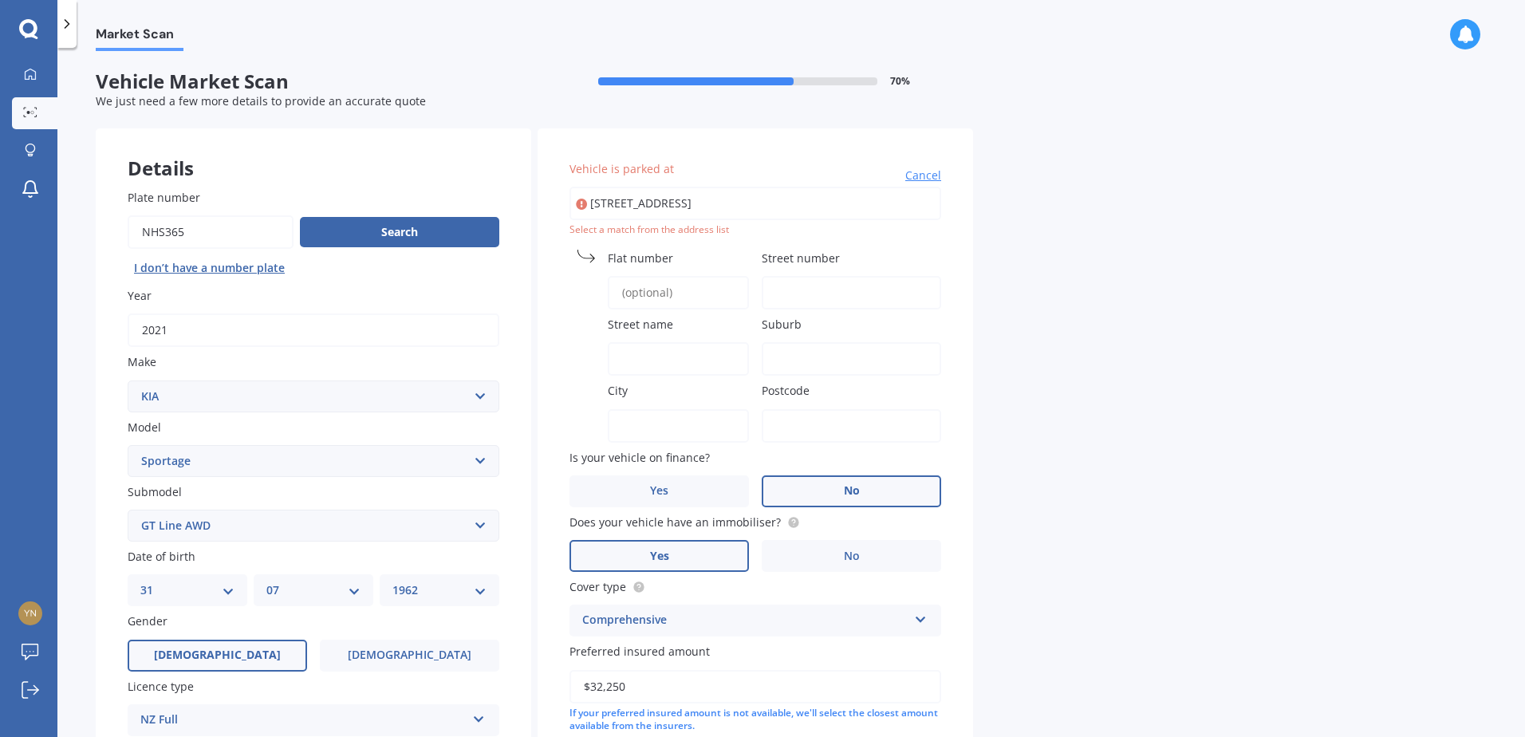
click at [659, 291] on input "Flat number" at bounding box center [678, 293] width 141 height 34
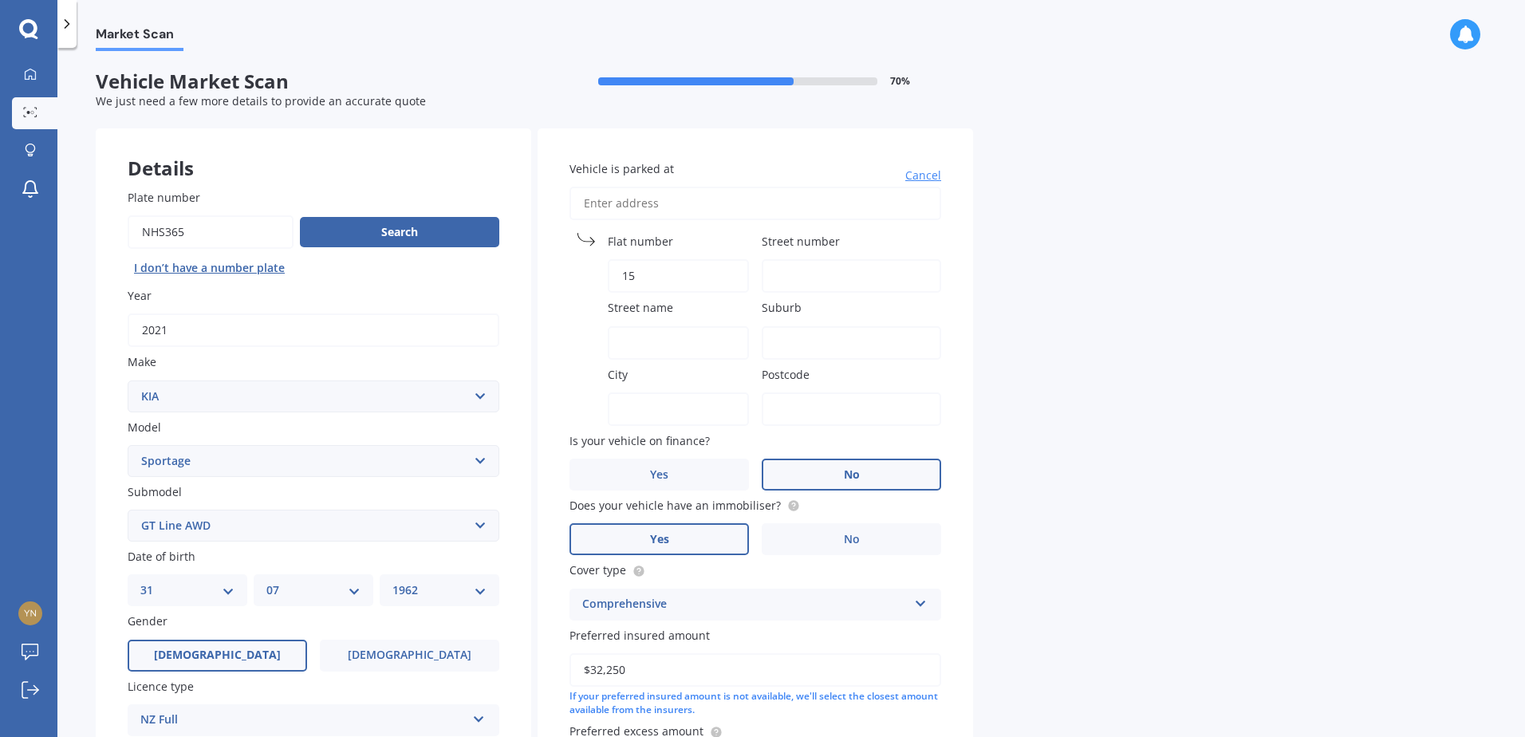
type input "15"
click at [796, 282] on input "Street number" at bounding box center [852, 276] width 180 height 34
type input "15 Richmon"
type input "[STREET_ADDRESS]"
click at [787, 273] on input "Street number" at bounding box center [852, 276] width 180 height 34
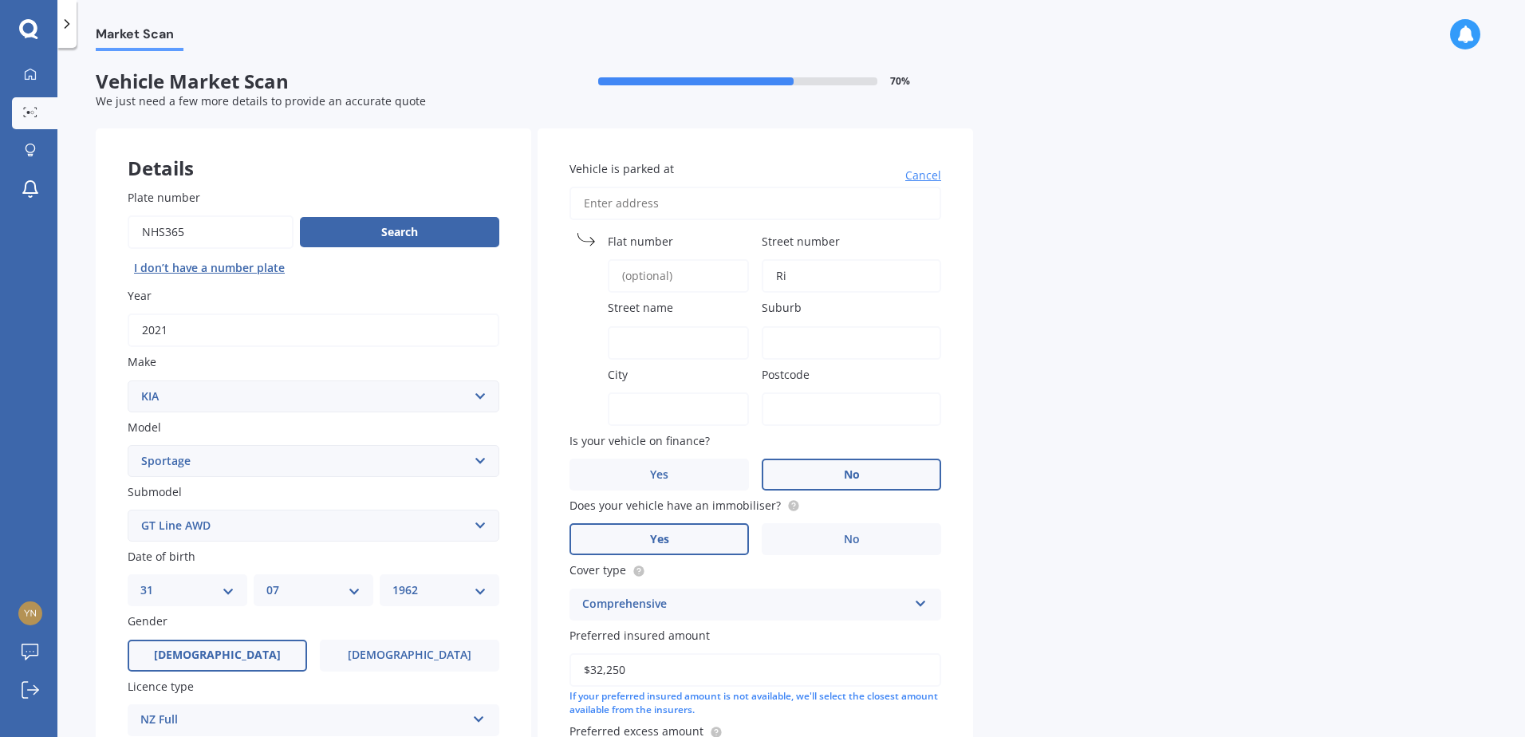
type input "R"
type input "15"
click at [661, 340] on input "Street name" at bounding box center [678, 343] width 141 height 34
type input "r"
type input "[GEOGRAPHIC_DATA]"
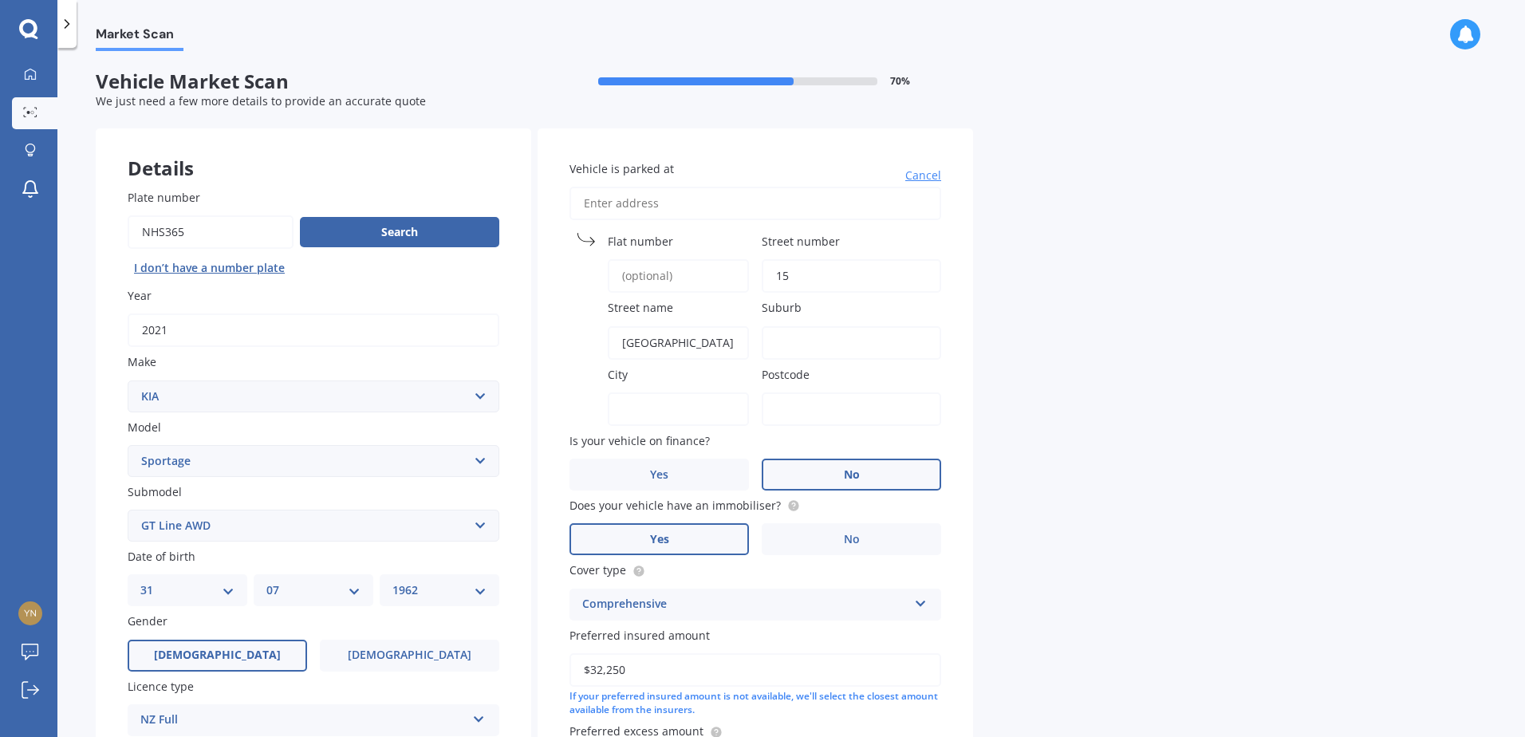
click at [805, 337] on input "Suburb" at bounding box center [852, 343] width 180 height 34
type input "Forbury"
click at [640, 412] on input "City" at bounding box center [678, 410] width 141 height 34
type input "Dunedin"
click at [796, 411] on input "Postcode" at bounding box center [852, 410] width 180 height 34
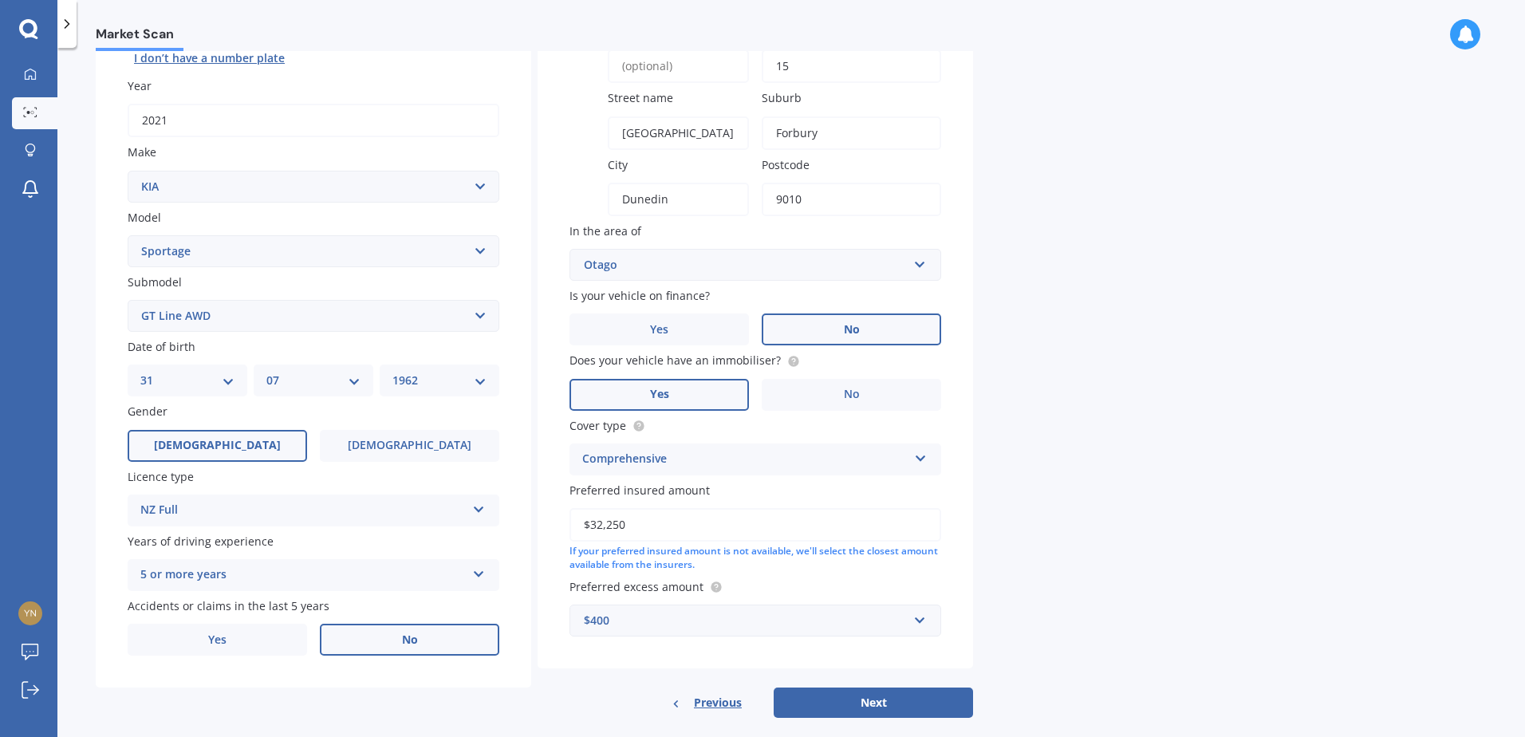
scroll to position [232, 0]
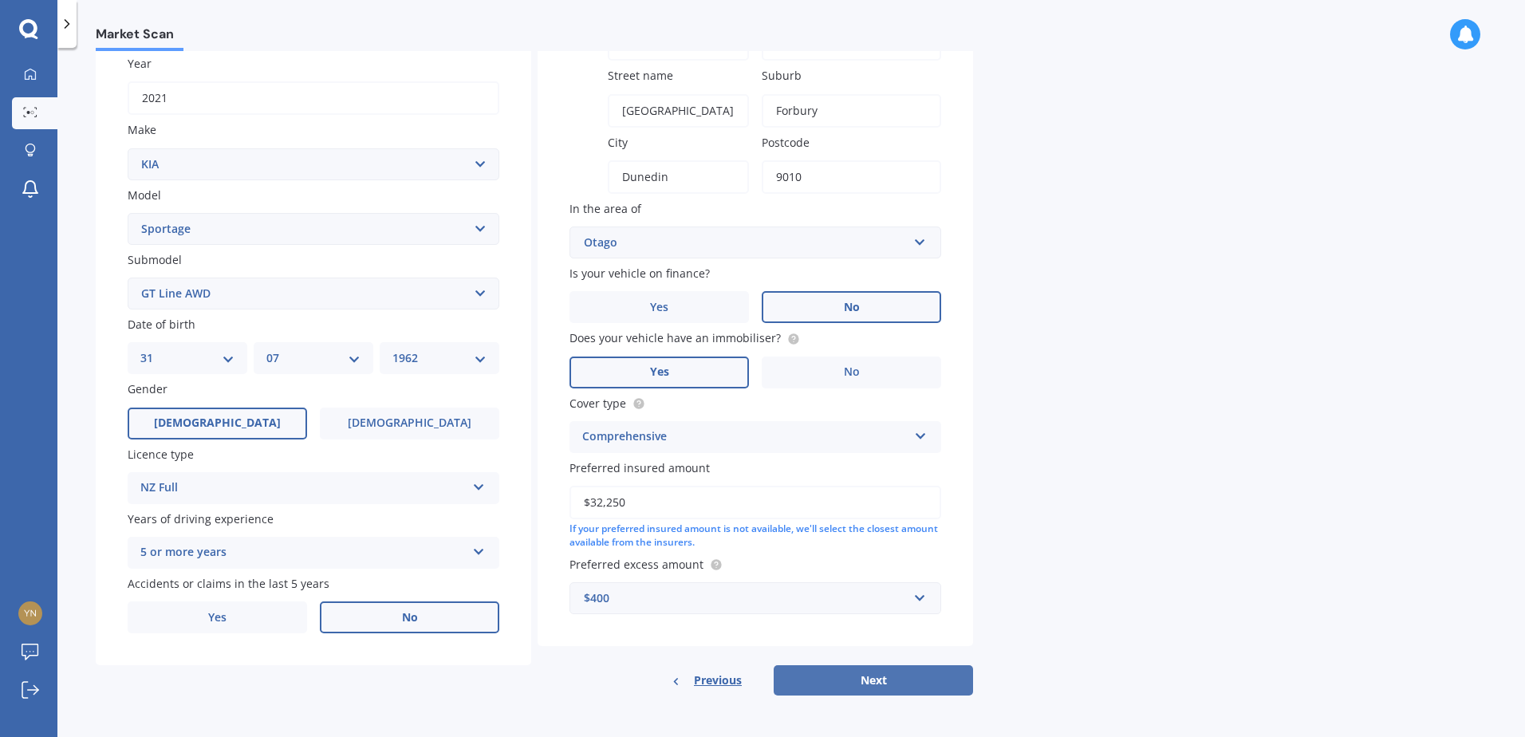
type input "9010"
click at [833, 674] on button "Next" at bounding box center [873, 680] width 199 height 30
select select "31"
select select "07"
select select "1962"
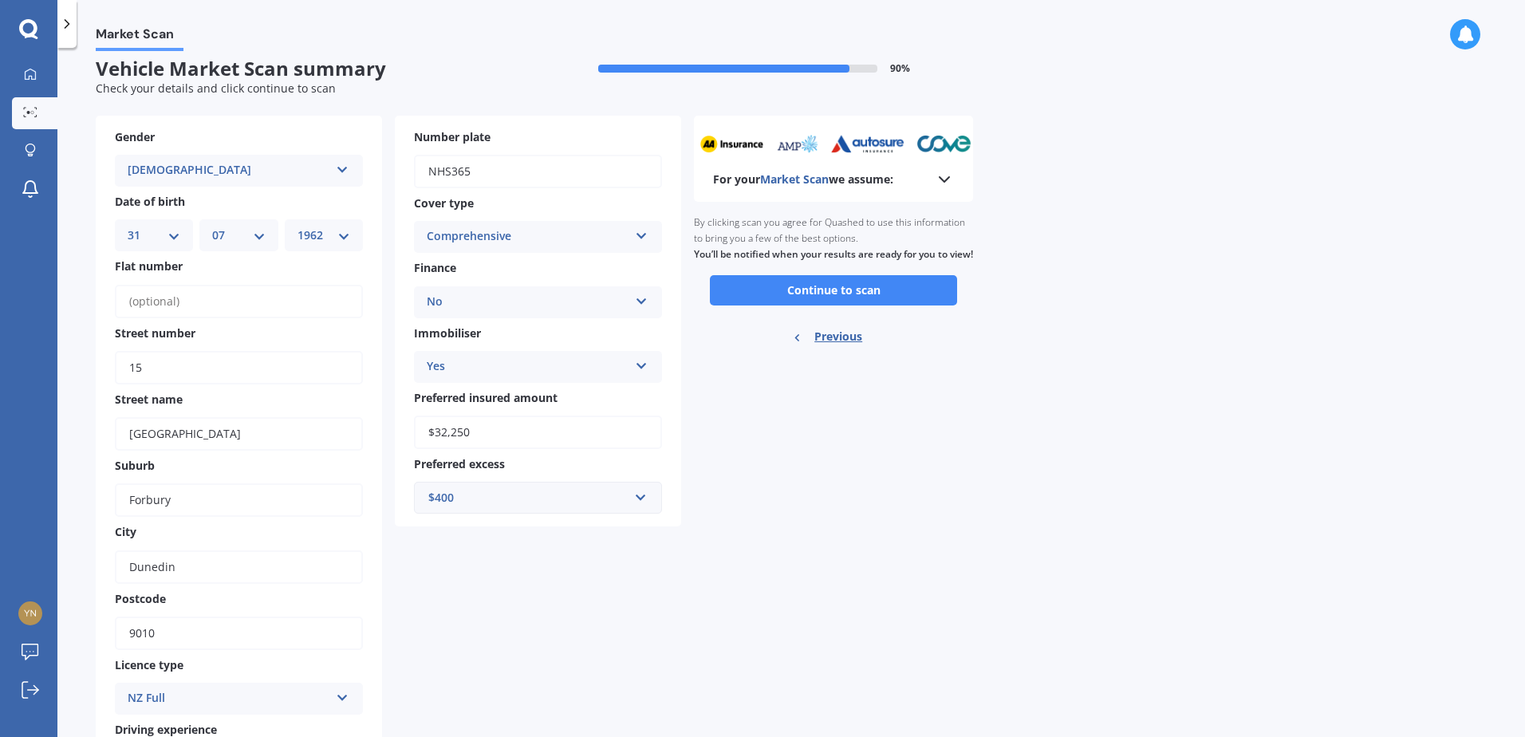
scroll to position [0, 0]
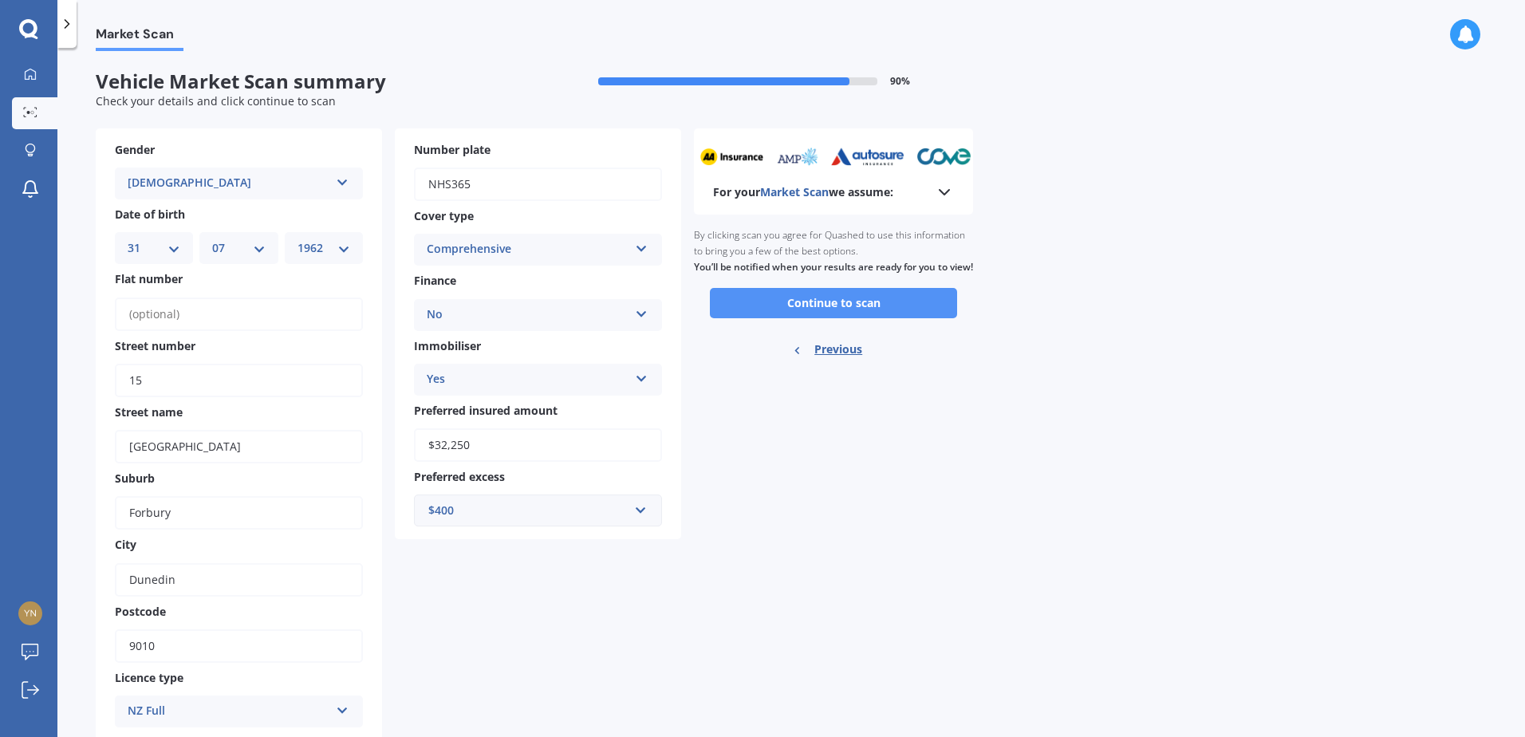
click at [838, 318] on button "Continue to scan" at bounding box center [833, 303] width 247 height 30
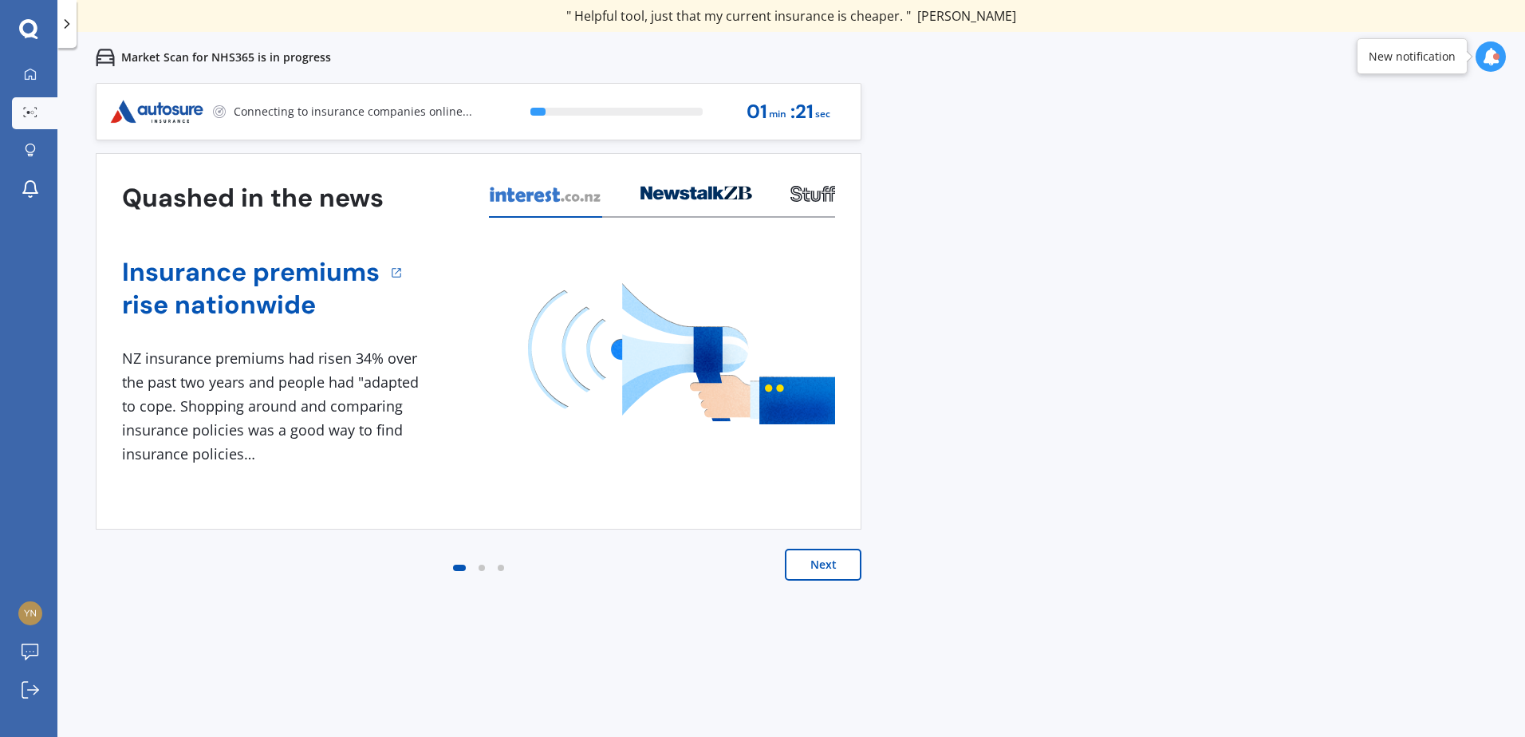
click at [827, 566] on button "Next" at bounding box center [823, 565] width 77 height 32
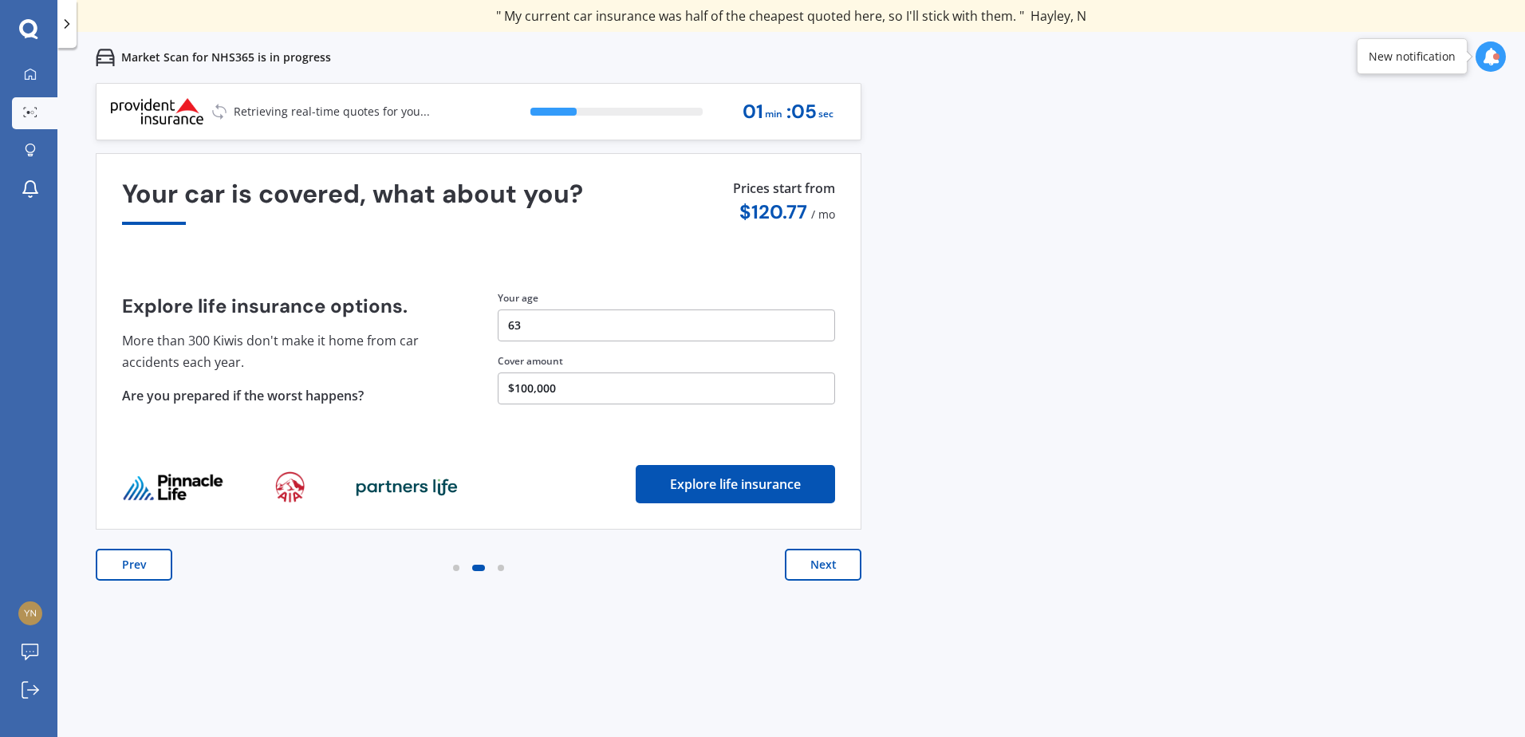
click at [823, 565] on button "Next" at bounding box center [823, 565] width 77 height 32
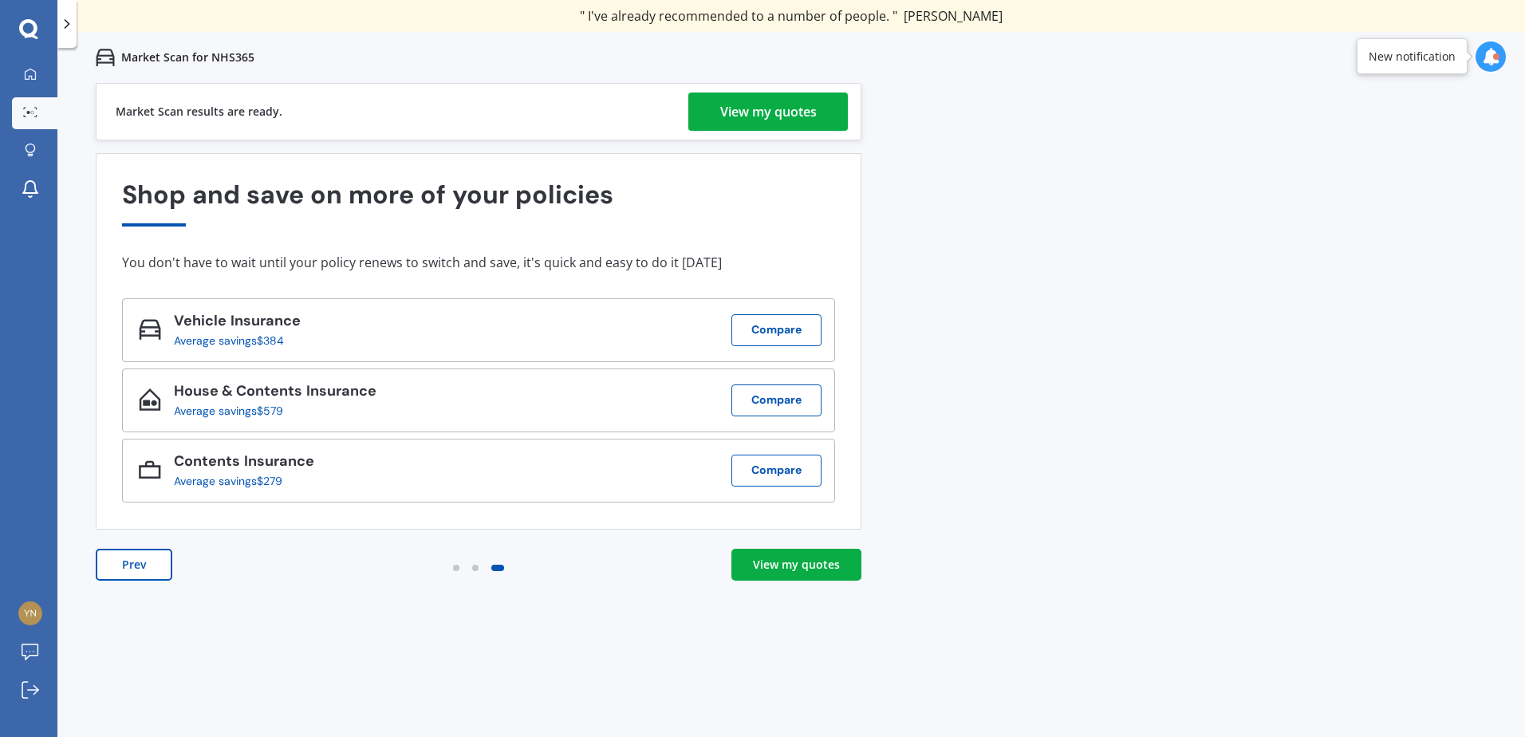
click at [780, 112] on div "View my quotes" at bounding box center [768, 112] width 97 height 38
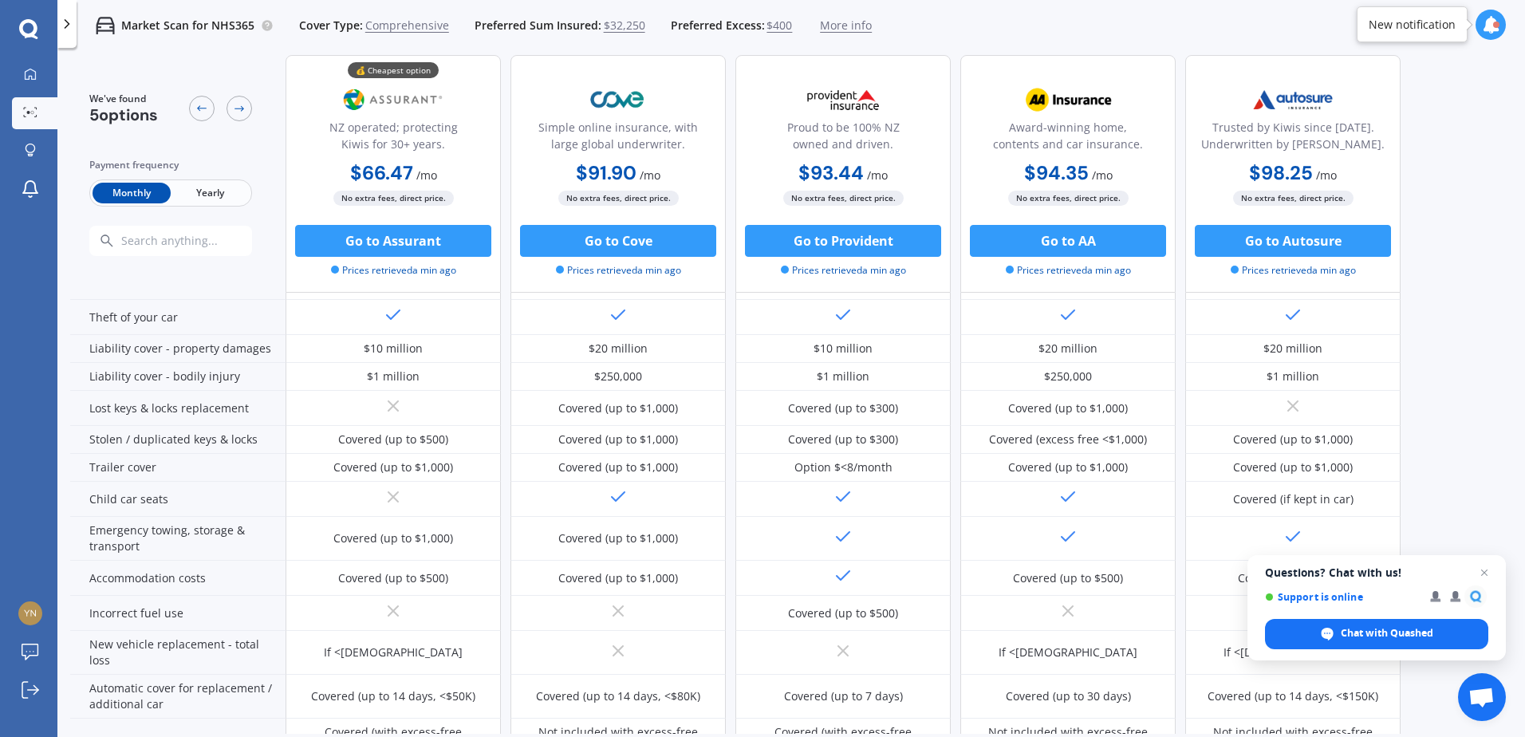
scroll to position [204, 0]
